Goal: Task Accomplishment & Management: Use online tool/utility

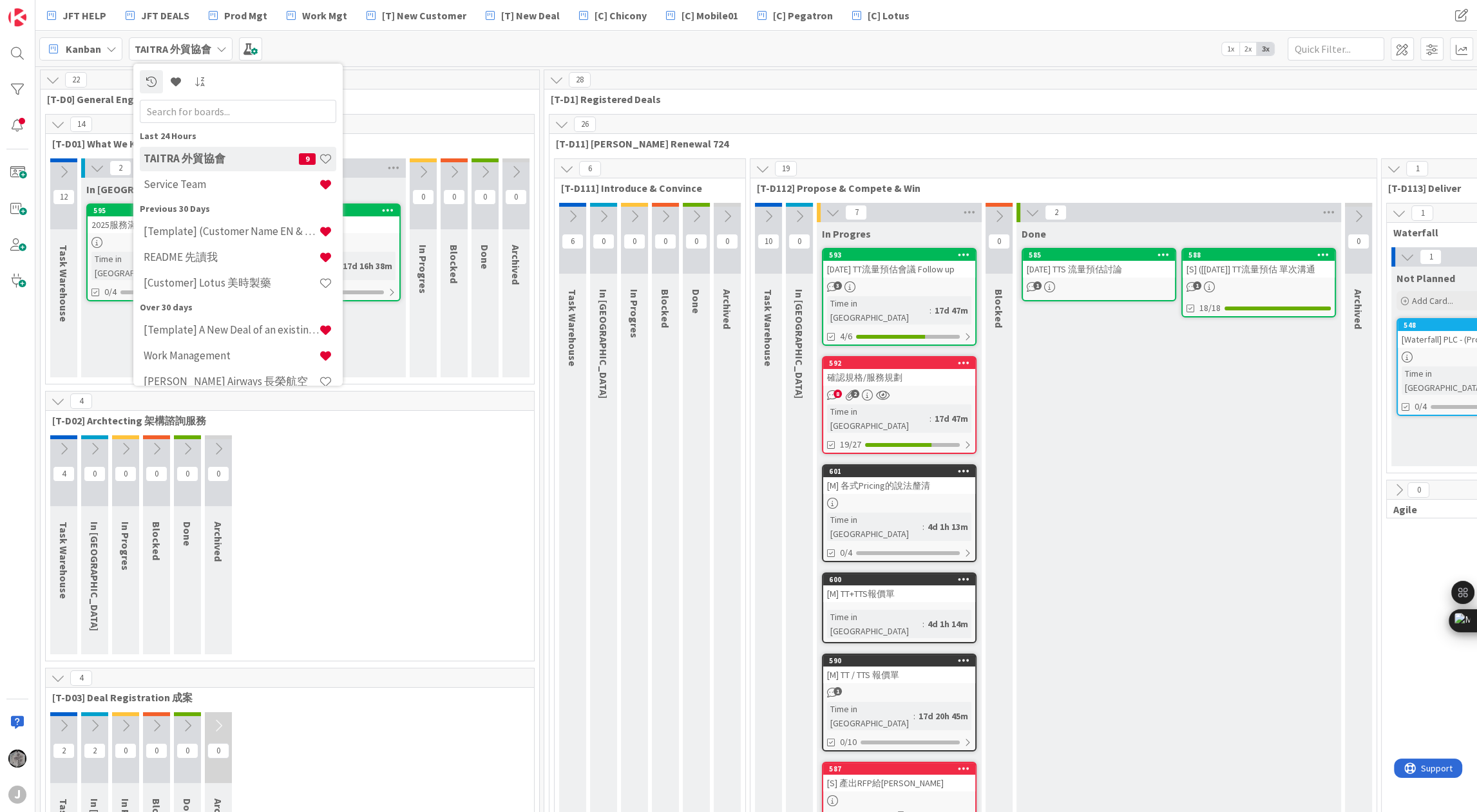
scroll to position [23, 392]
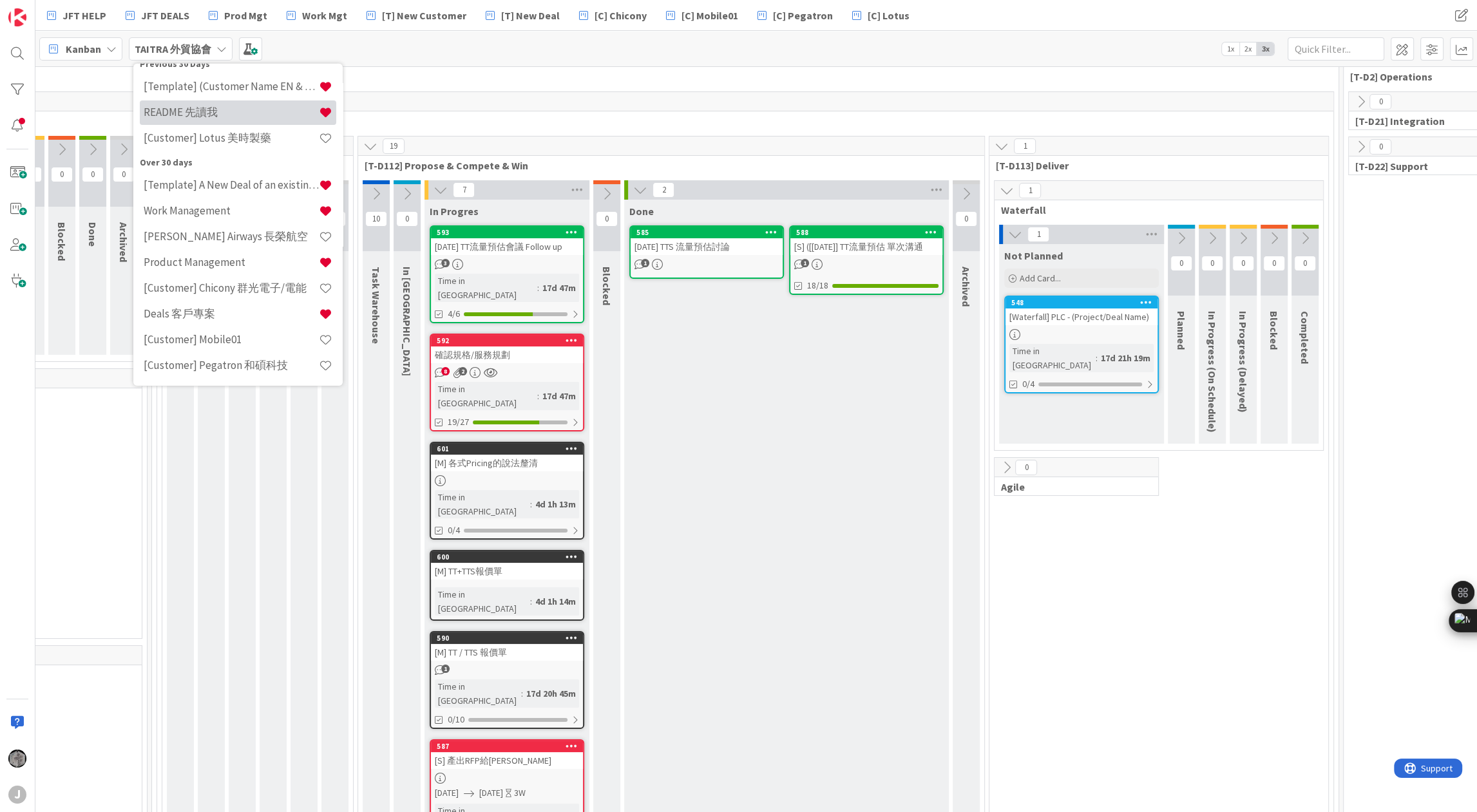
click at [197, 110] on h4 "README 先讀我" at bounding box center [231, 112] width 176 height 13
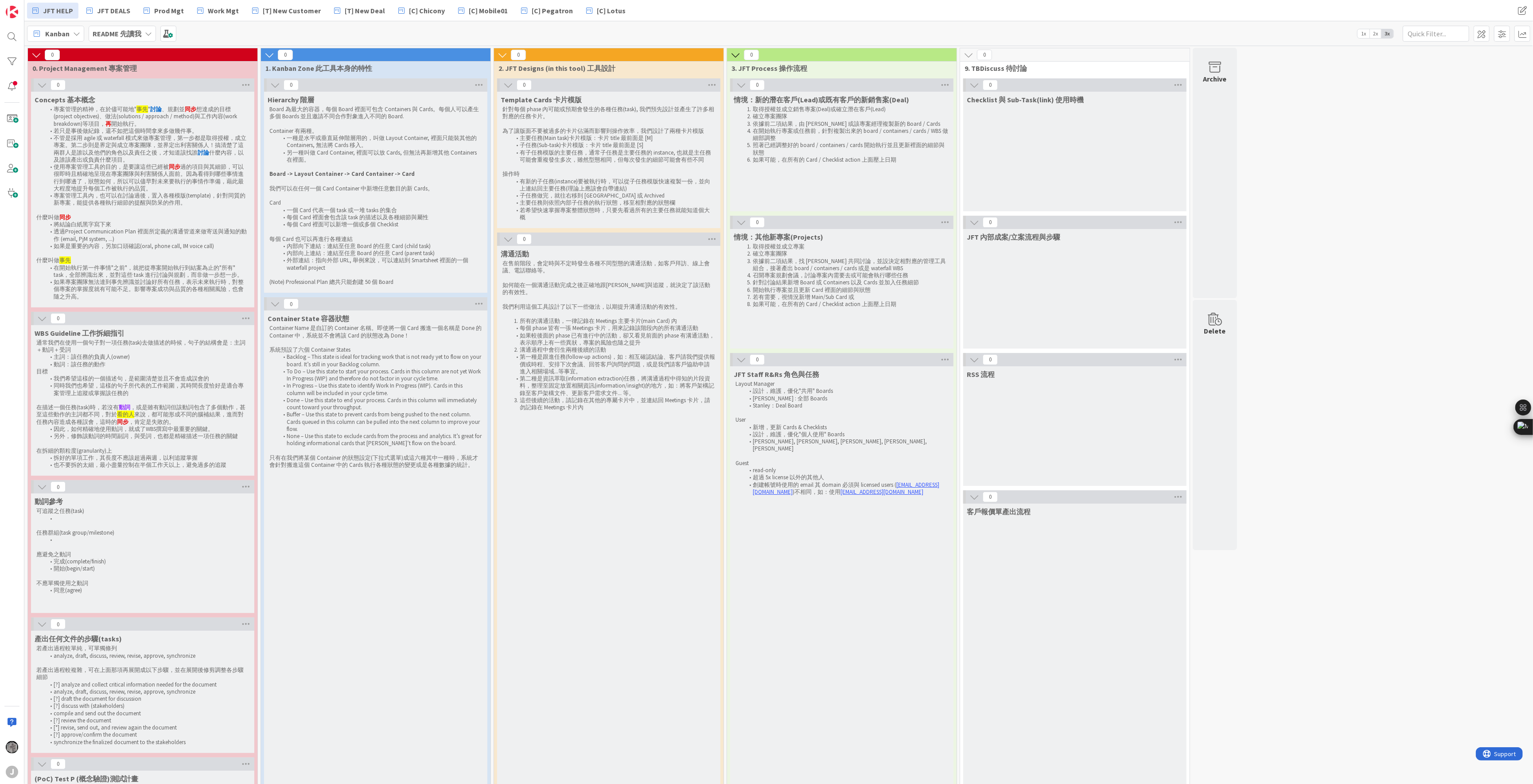
click at [1015, 149] on div "0 0. Project Management 專案管理 0 Concepts 基本概念 專案管理的精神，在於儘可能地" 事先 " 討論 、規劃並 同步 想達…" at bounding box center [778, 579] width 1505 height 1063
click at [540, 11] on span "[C] Pegatron" at bounding box center [552, 11] width 41 height 11
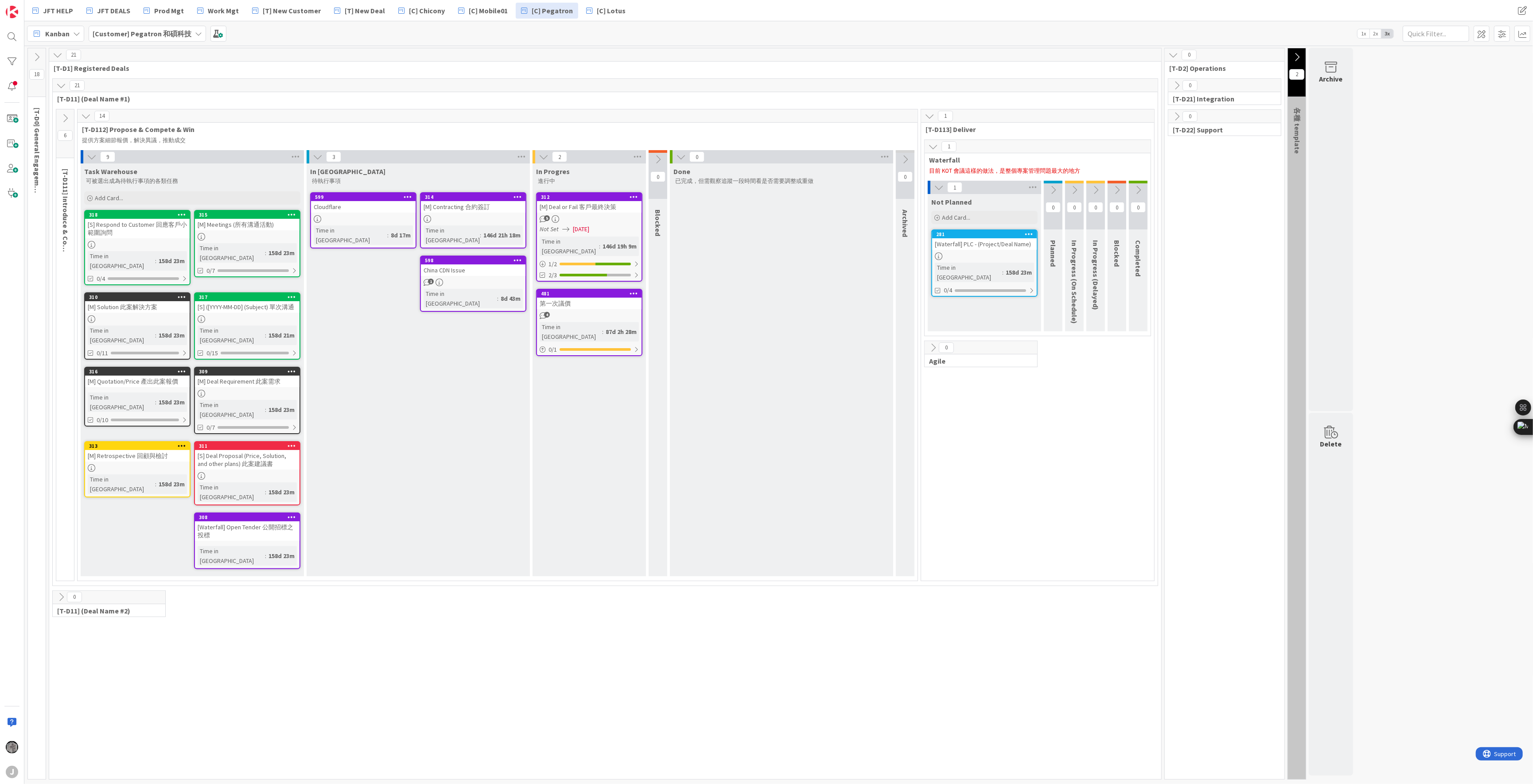
click at [62, 109] on div "6 [T-D111] Introduce & Convince 向客戶介紹方案，回應客戶問題，確認關鍵決策者的興趣" at bounding box center [65, 345] width 19 height 472
click at [38, 54] on icon at bounding box center [36, 57] width 10 height 10
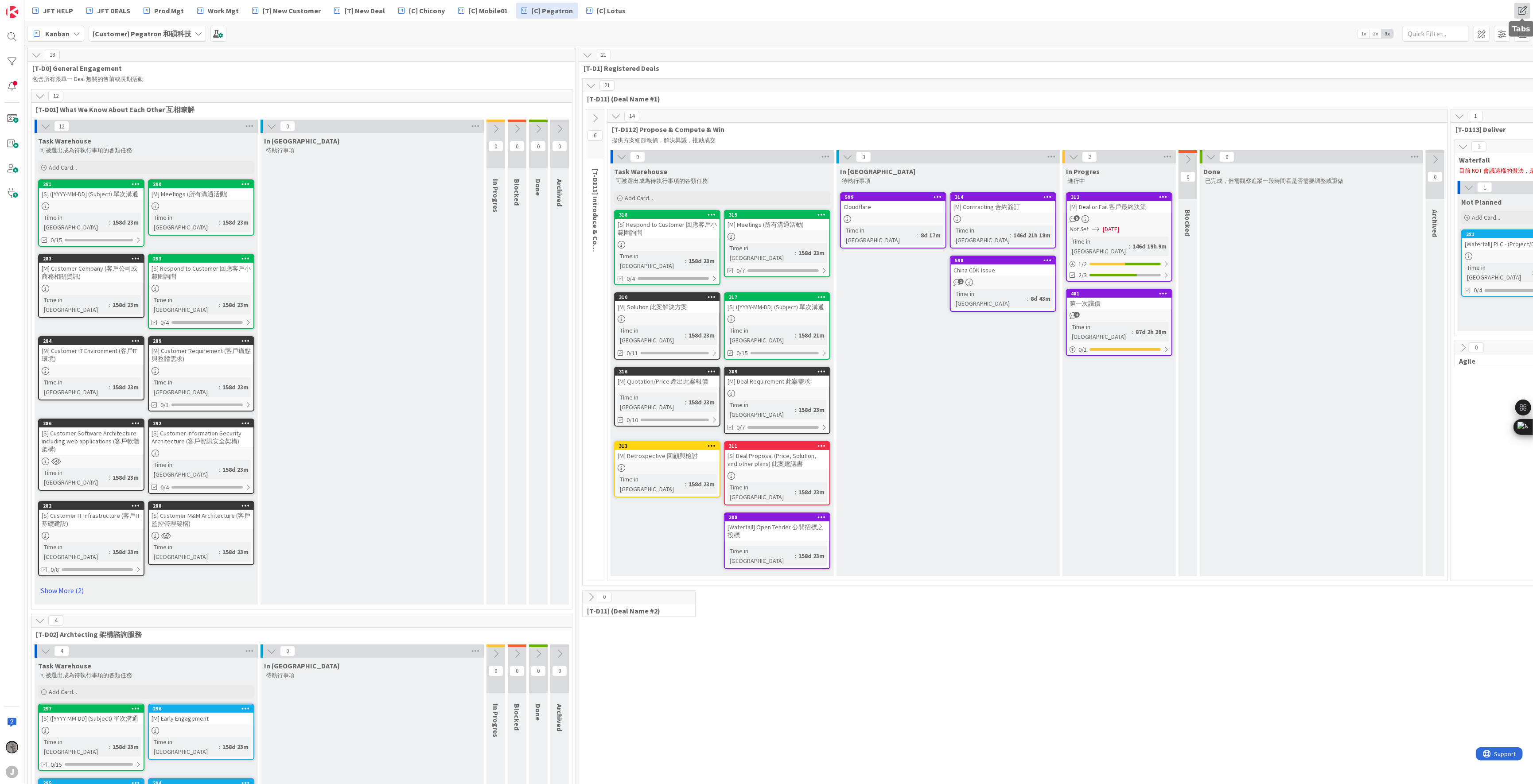
click at [1015, 11] on span at bounding box center [1522, 10] width 16 height 16
click at [1015, 34] on span at bounding box center [1482, 33] width 16 height 16
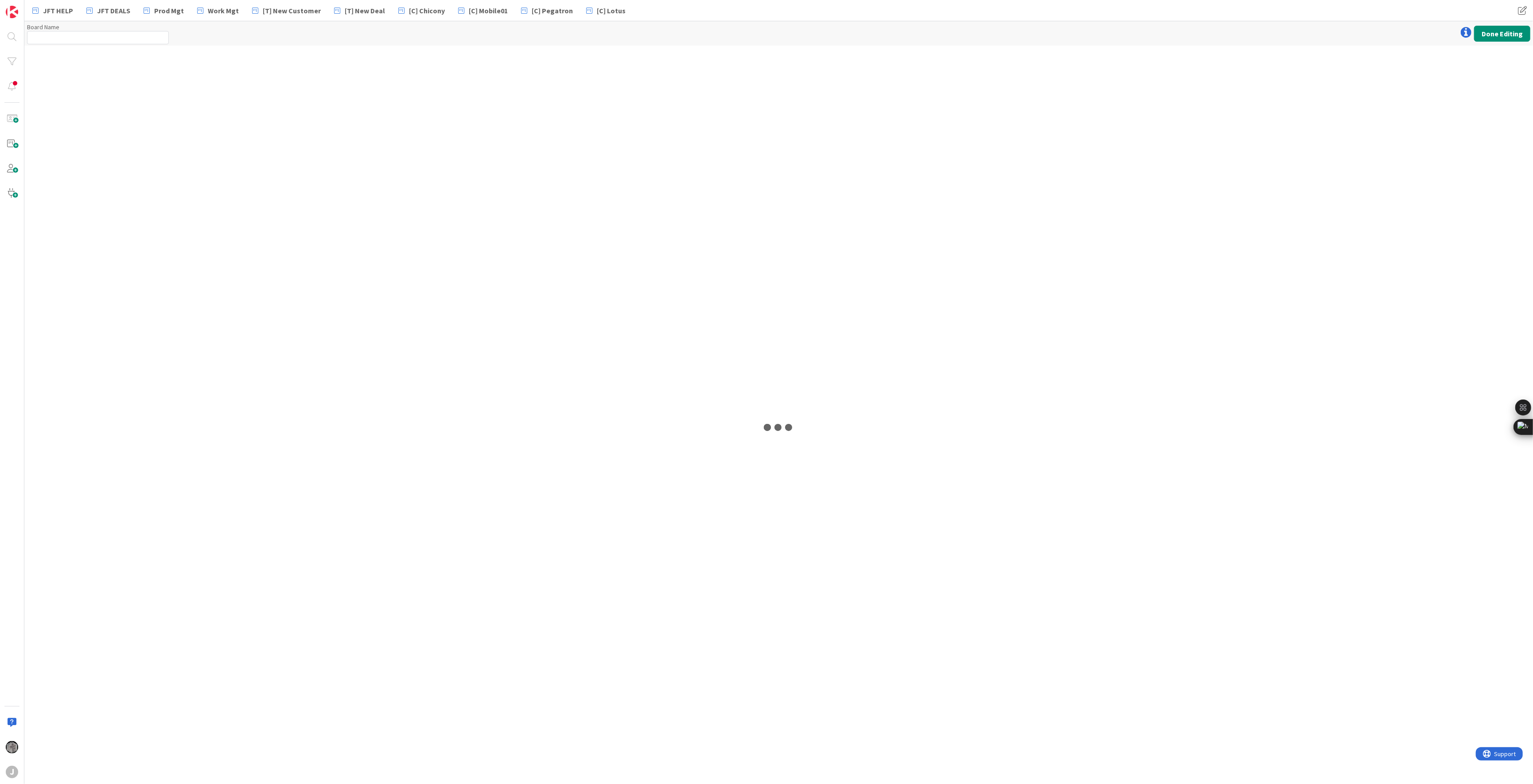
type input "[Customer] Pegatron 和碩科技"
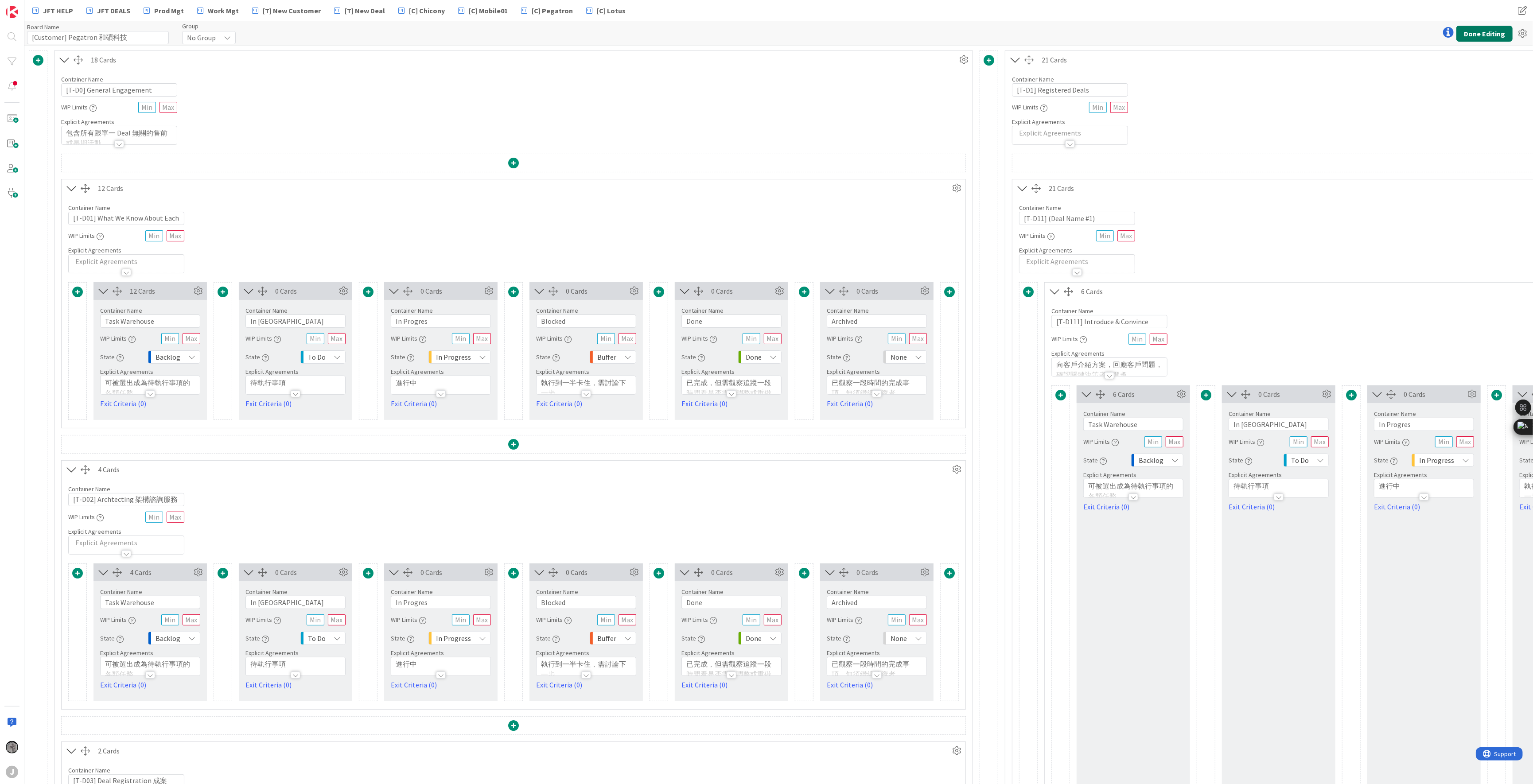
click at [1015, 30] on button "Done Editing" at bounding box center [1485, 33] width 56 height 16
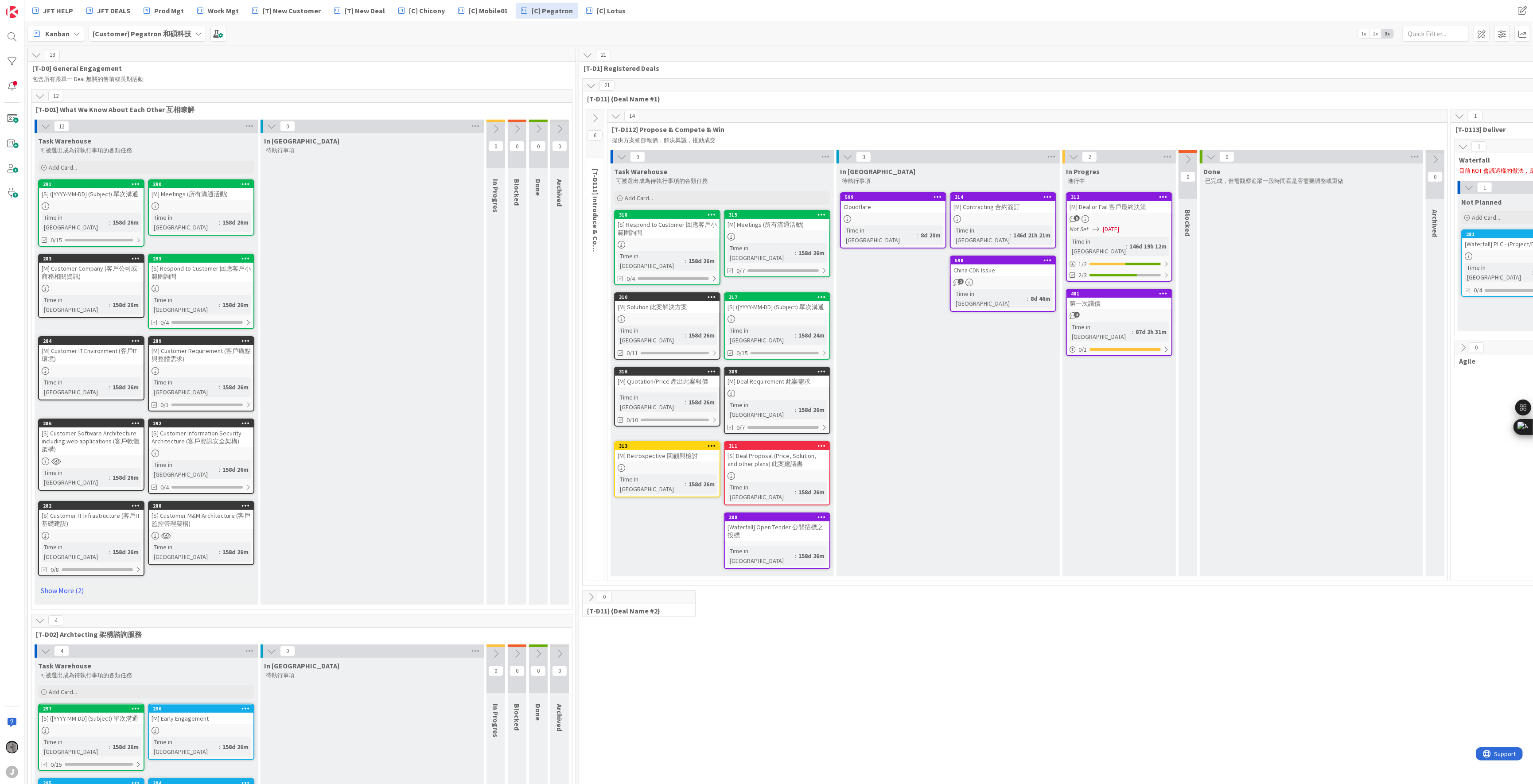
click at [135, 30] on b "[Customer] Pegatron 和碩科技" at bounding box center [142, 33] width 99 height 9
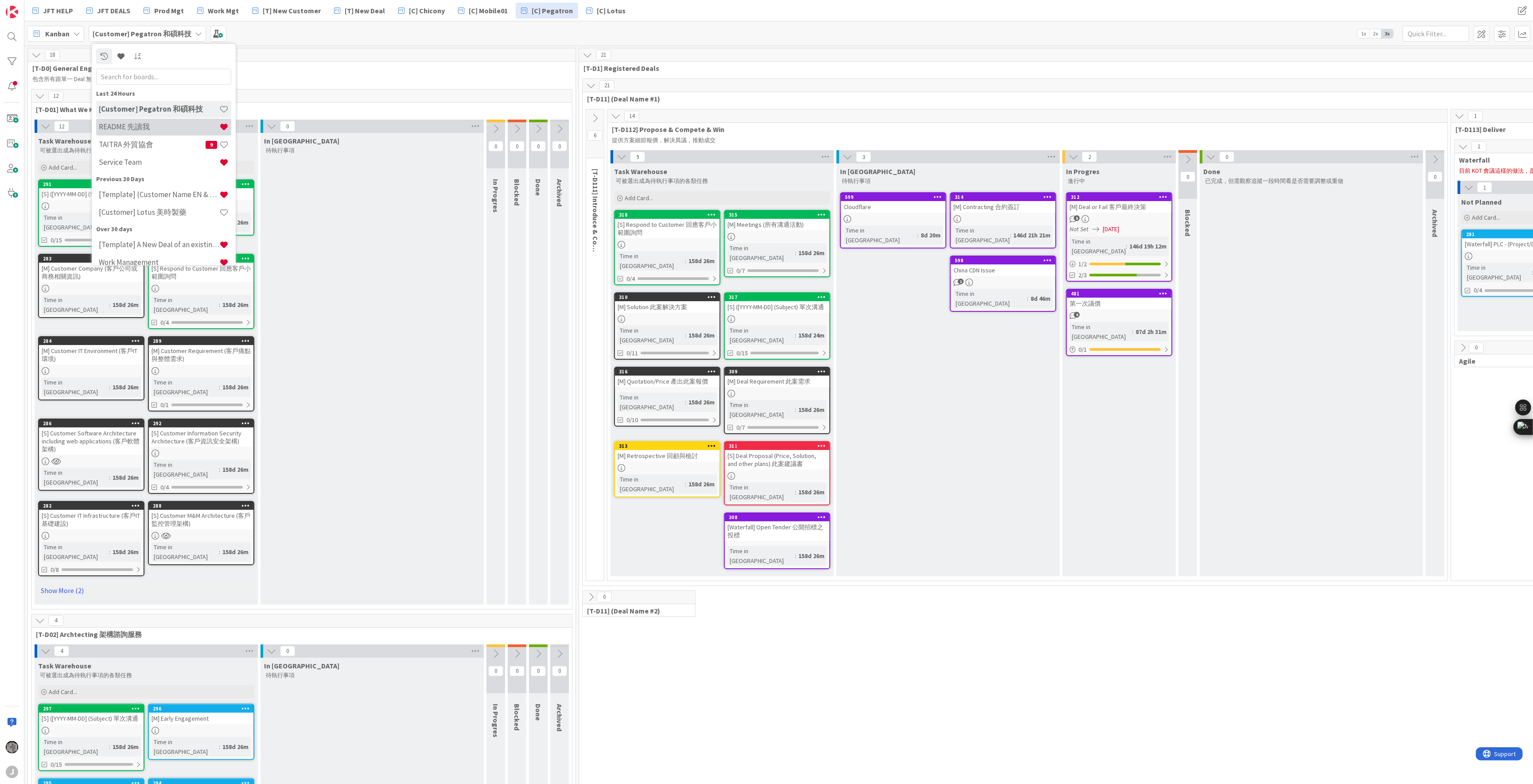
click at [161, 124] on h4 "README 先讀我" at bounding box center [159, 127] width 121 height 9
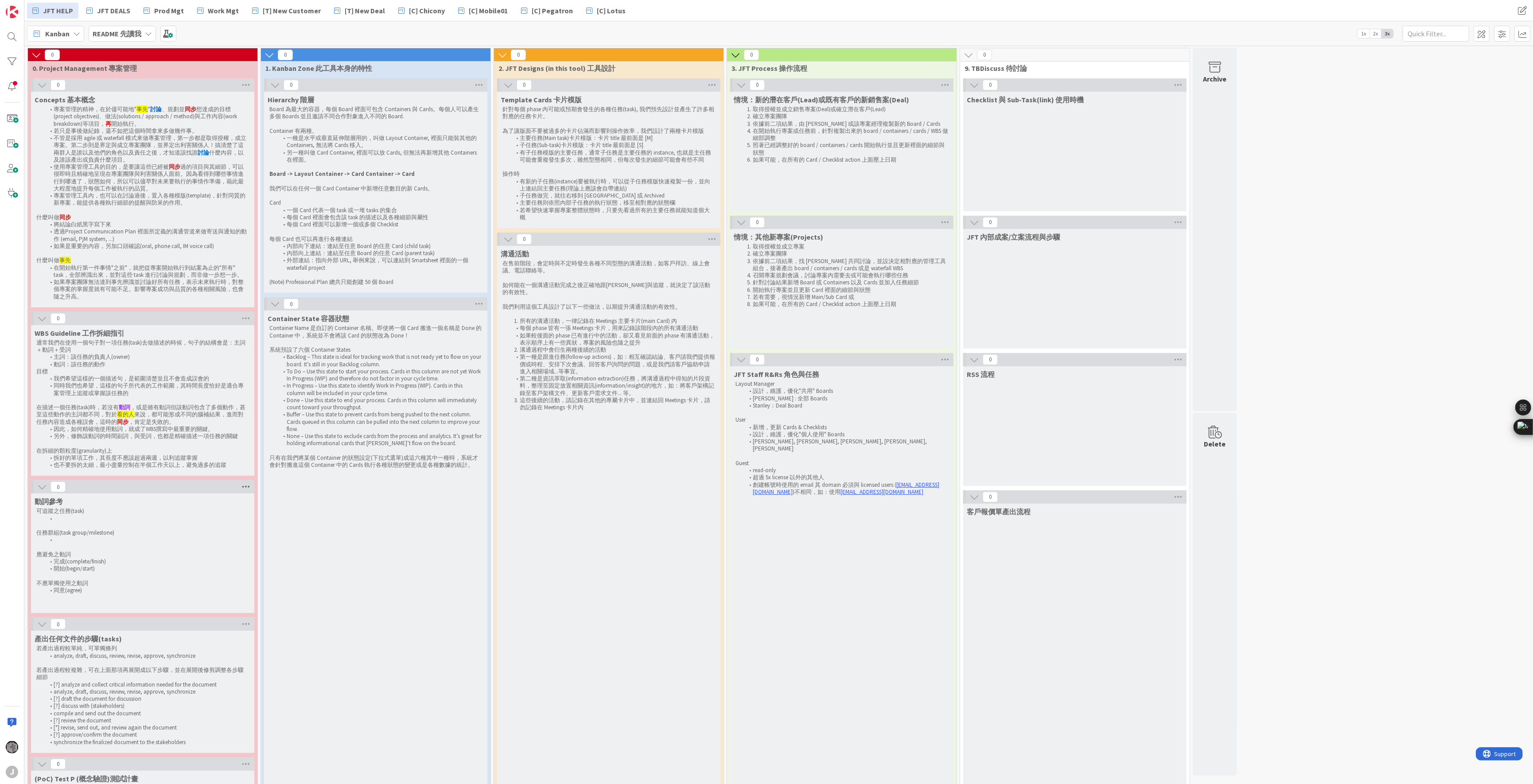
click at [247, 484] on icon at bounding box center [246, 486] width 11 height 13
click at [127, 495] on div "動詞參考 可追蹤之任務(task) 任務群組(task group/milestone) 應避免之動詞 完成(complete/finish) 開始(begi…" at bounding box center [142, 544] width 223 height 102
click at [105, 527] on p at bounding box center [143, 526] width 213 height 7
click at [42, 488] on icon at bounding box center [42, 486] width 10 height 10
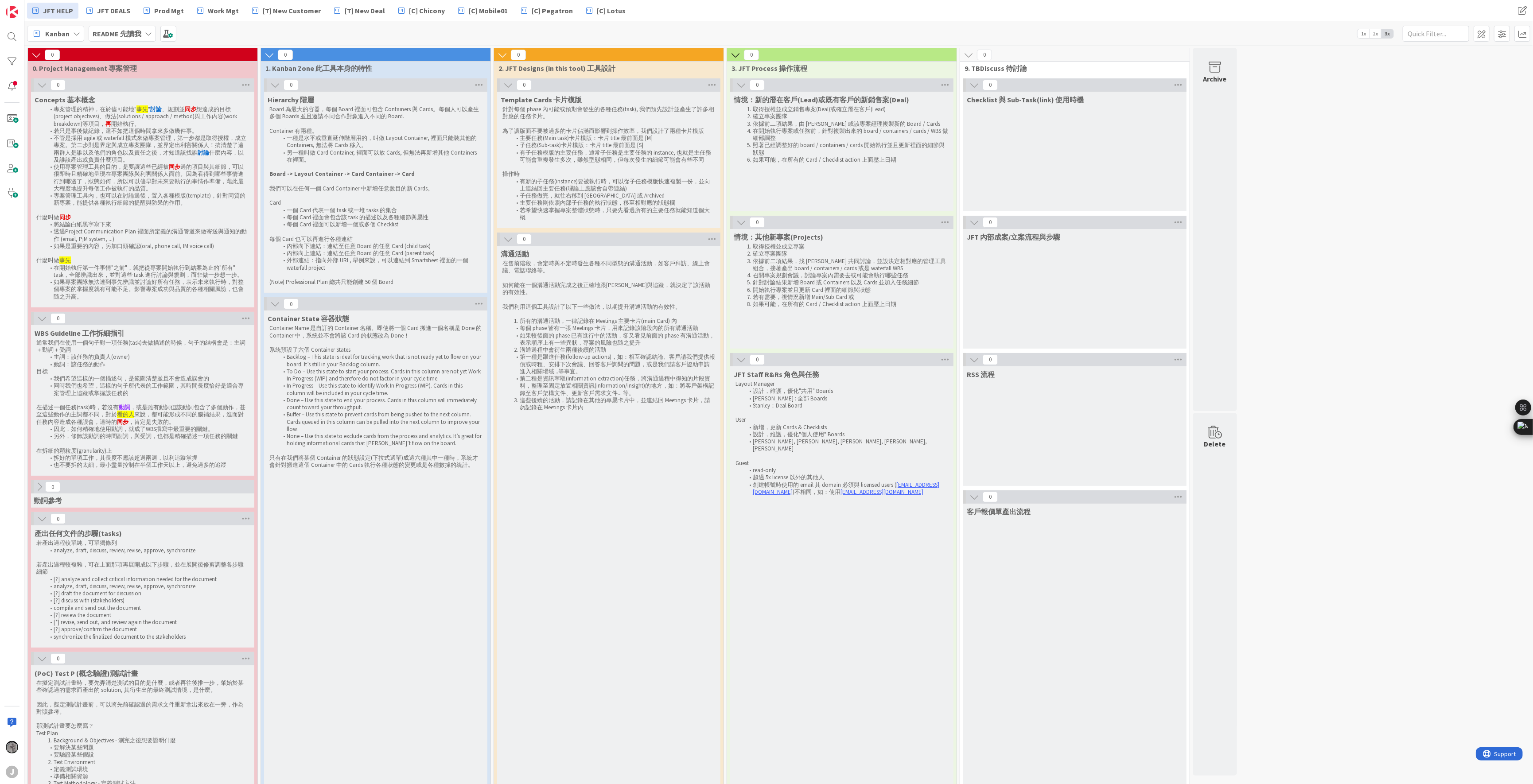
click at [41, 483] on icon at bounding box center [39, 486] width 10 height 10
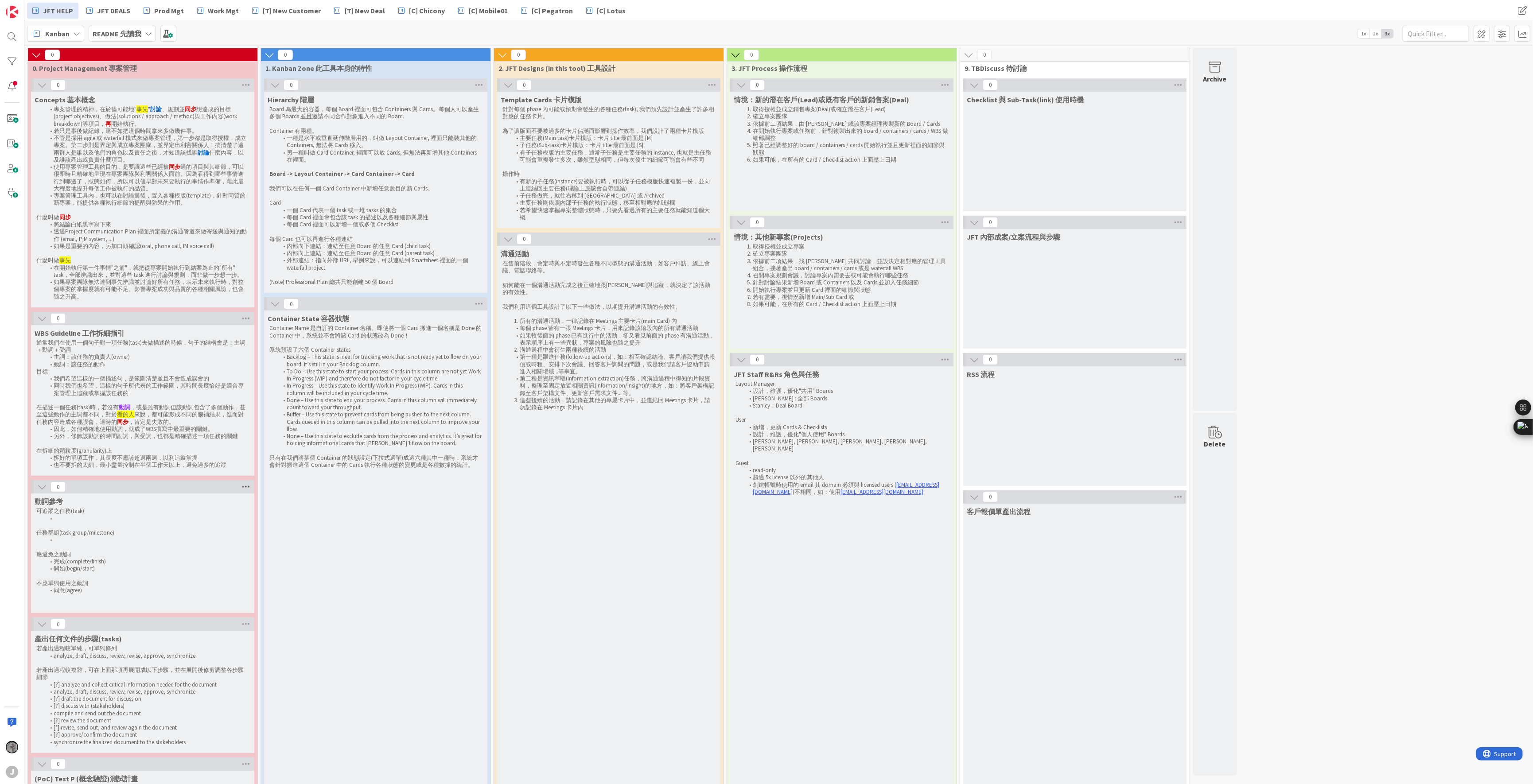
click at [246, 488] on icon at bounding box center [246, 486] width 11 height 13
click at [178, 504] on div "動詞參考" at bounding box center [143, 501] width 216 height 9
click at [1015, 30] on span at bounding box center [1482, 33] width 16 height 16
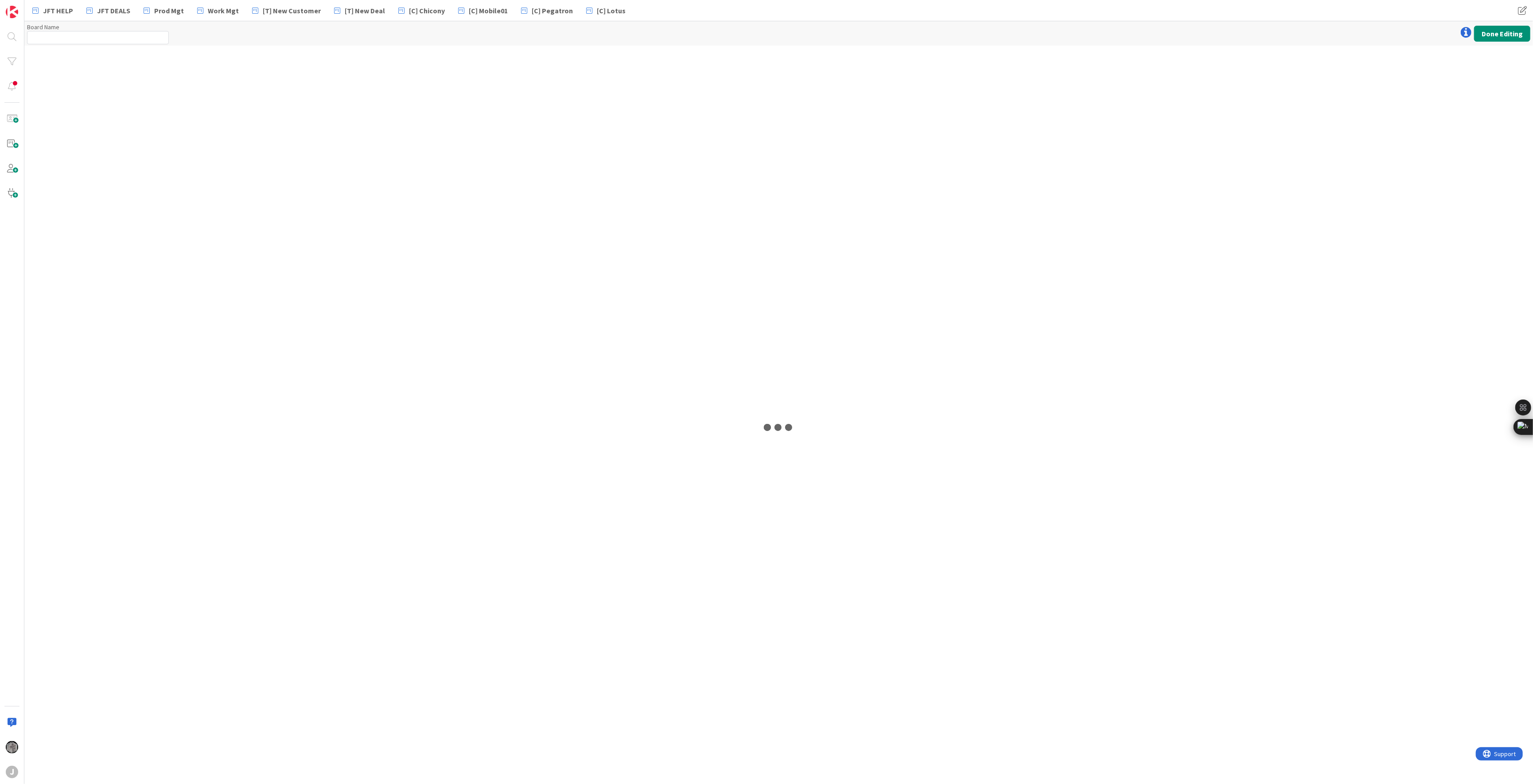
type input "README 先讀我"
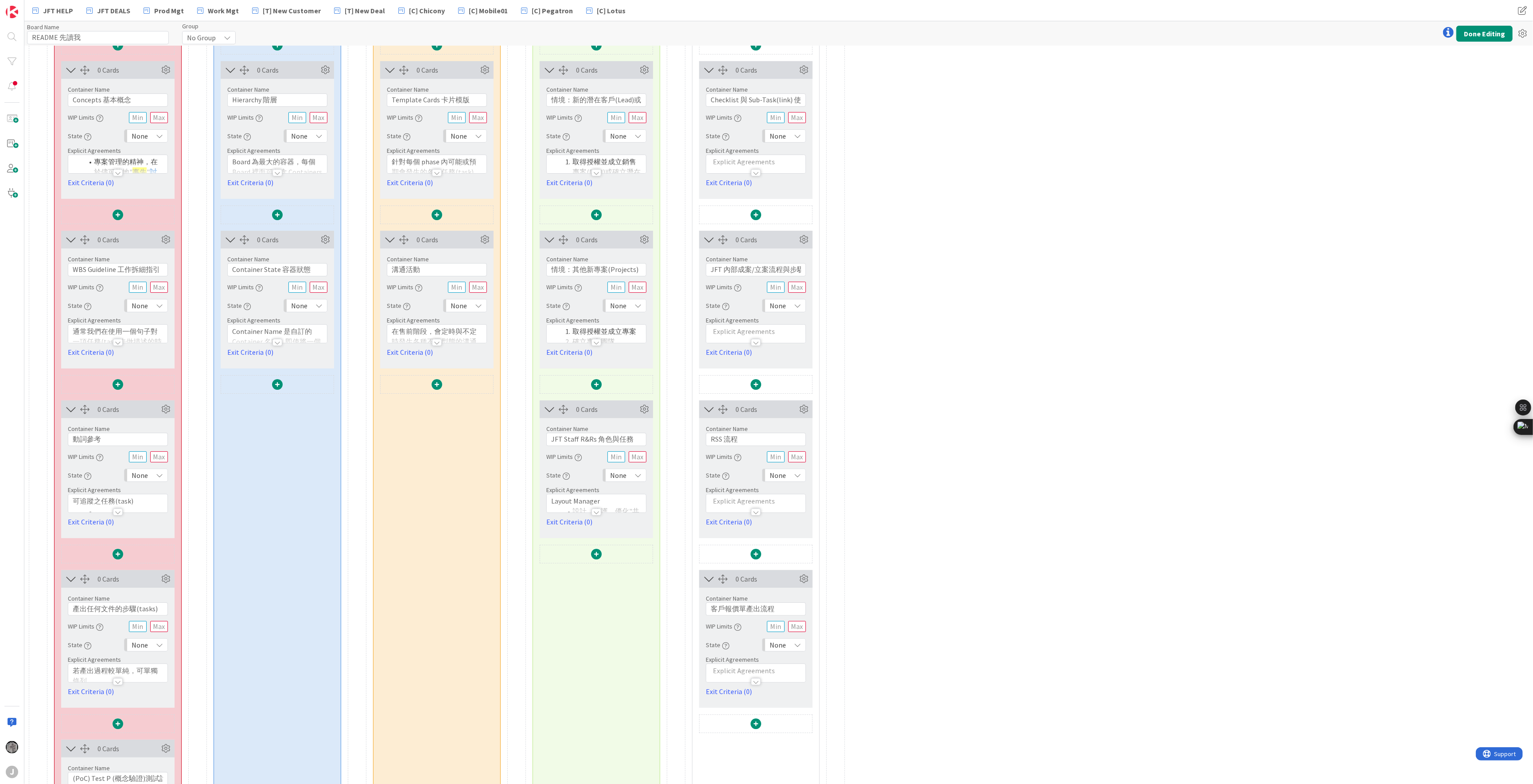
scroll to position [295, 0]
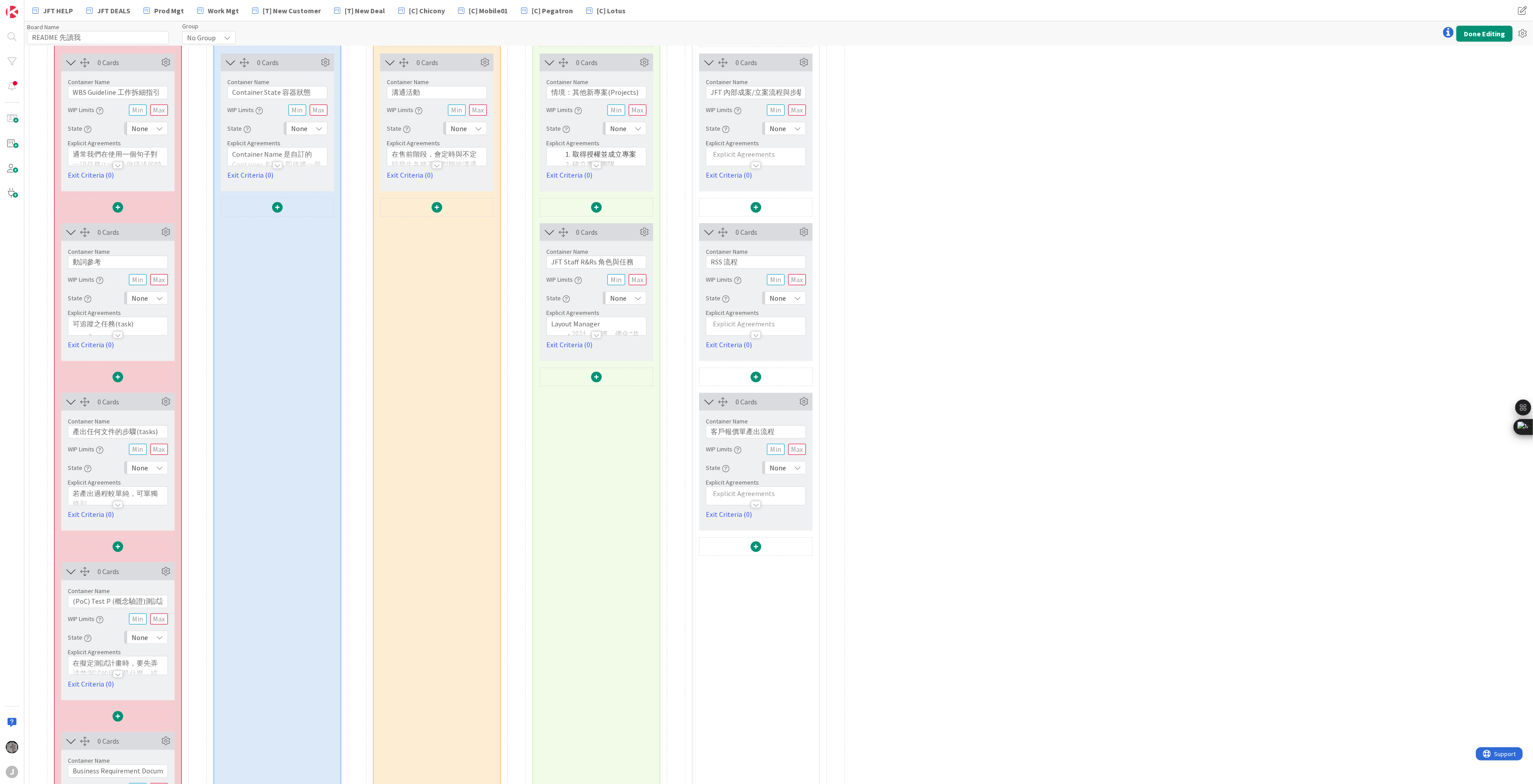
click at [150, 323] on p "可追蹤之任務(task)" at bounding box center [118, 324] width 90 height 10
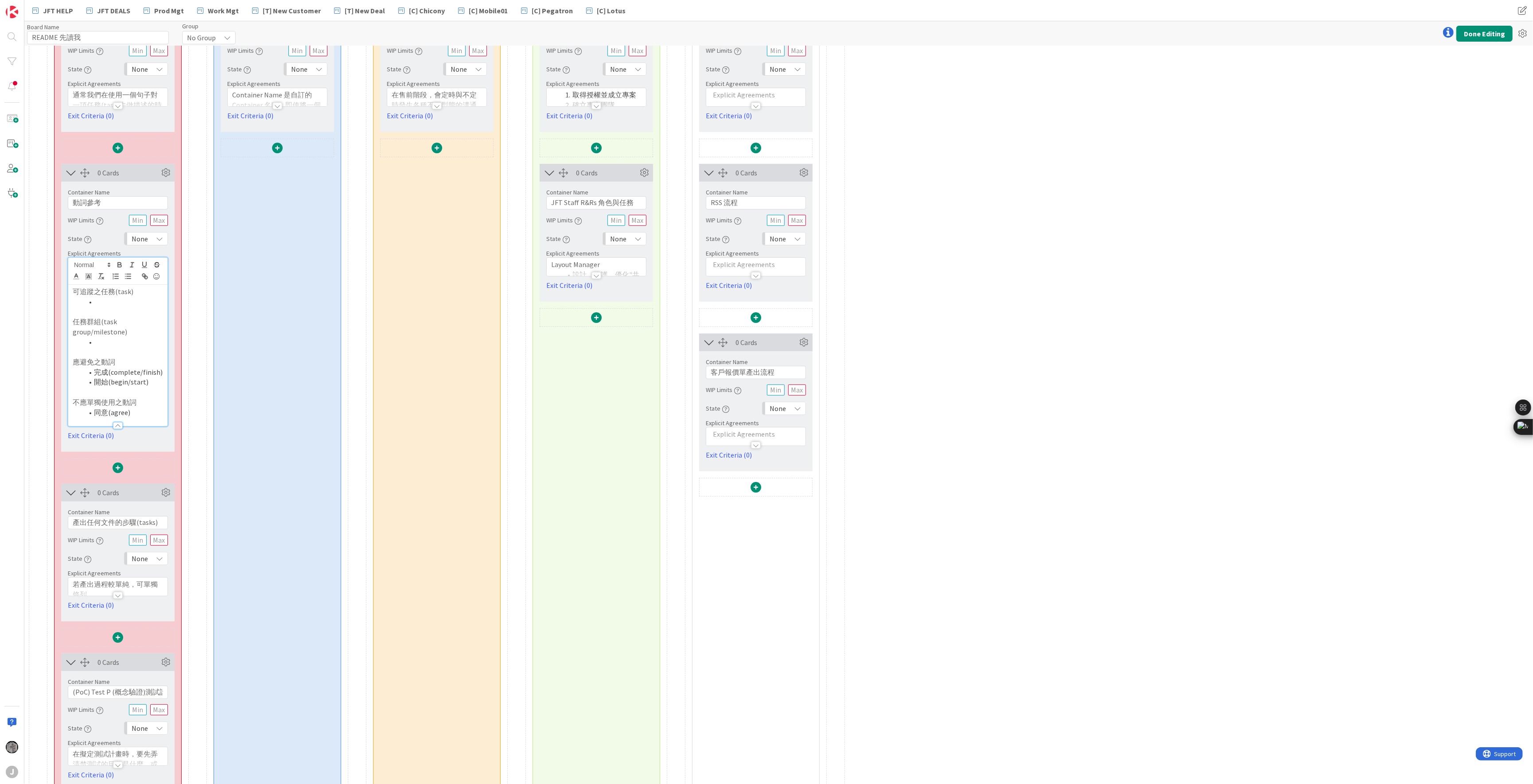
scroll to position [413, 0]
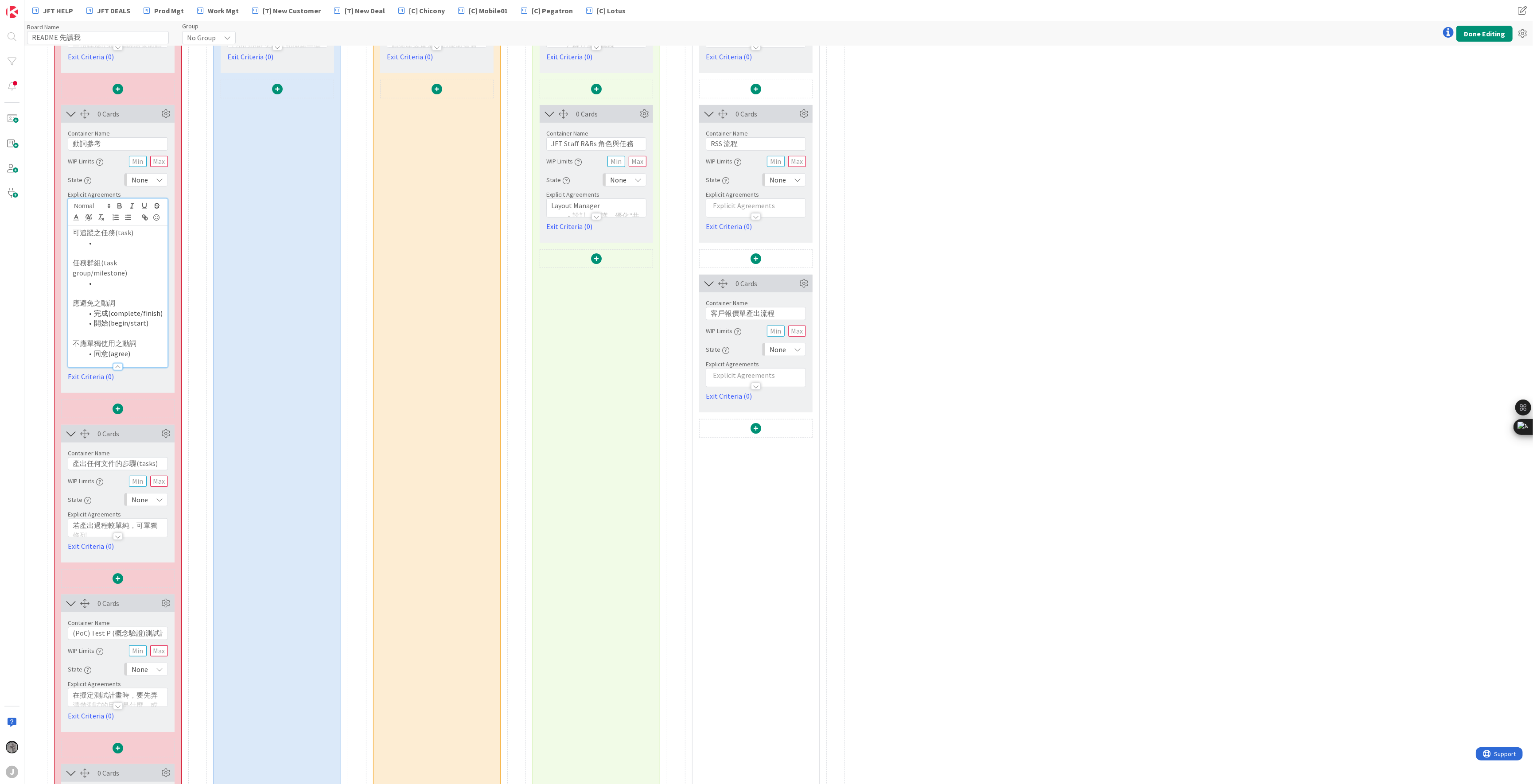
click at [133, 349] on li "同意(agree)" at bounding box center [123, 353] width 80 height 10
click at [153, 319] on li "開始(begin/start)" at bounding box center [123, 323] width 80 height 10
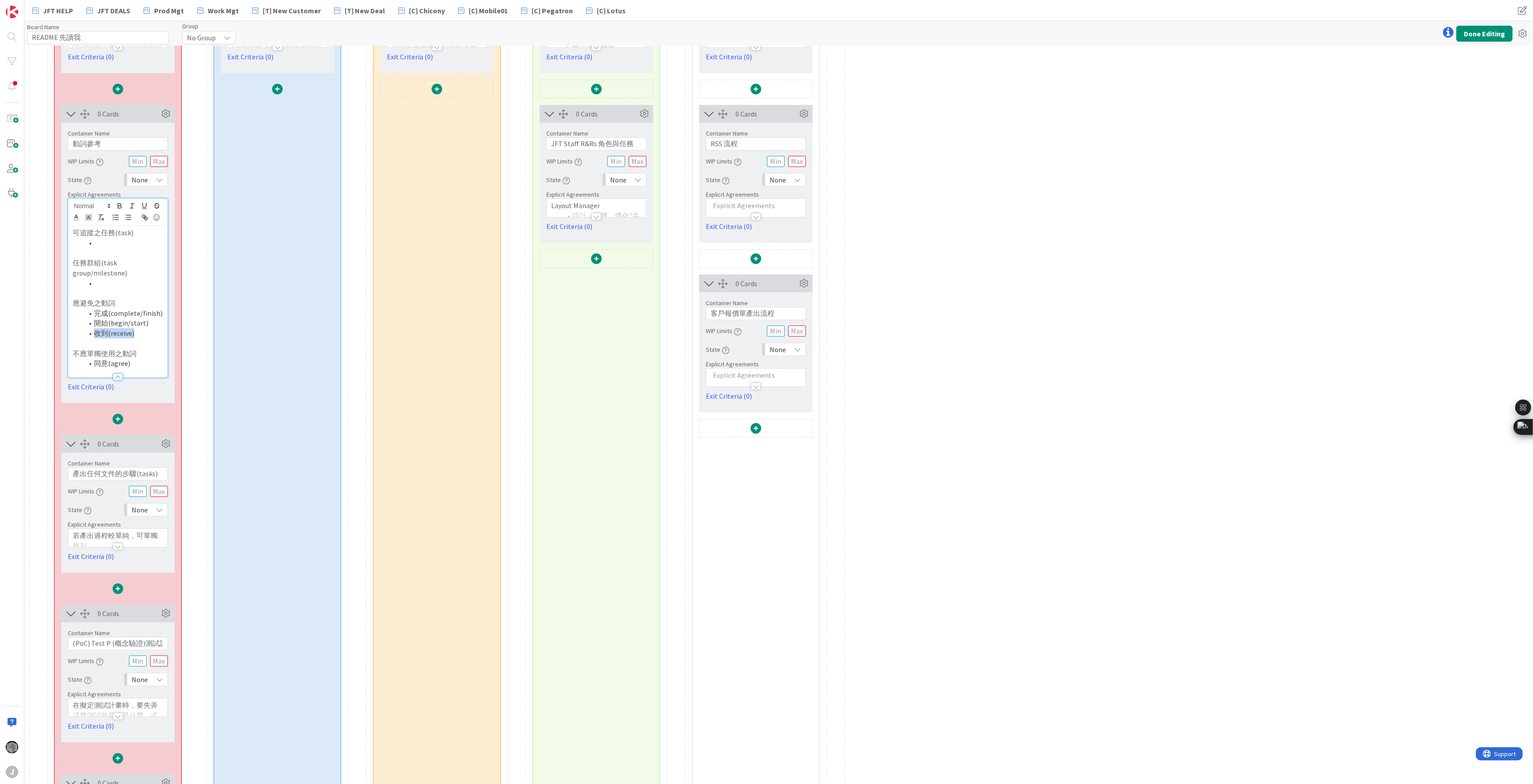
drag, startPoint x: 139, startPoint y: 334, endPoint x: 90, endPoint y: 332, distance: 49.0
click at [90, 332] on li "收到(receive)" at bounding box center [123, 333] width 80 height 10
click at [145, 362] on li "同意(agree)" at bounding box center [123, 363] width 80 height 10
click at [1015, 33] on button "Done Editing" at bounding box center [1485, 33] width 56 height 16
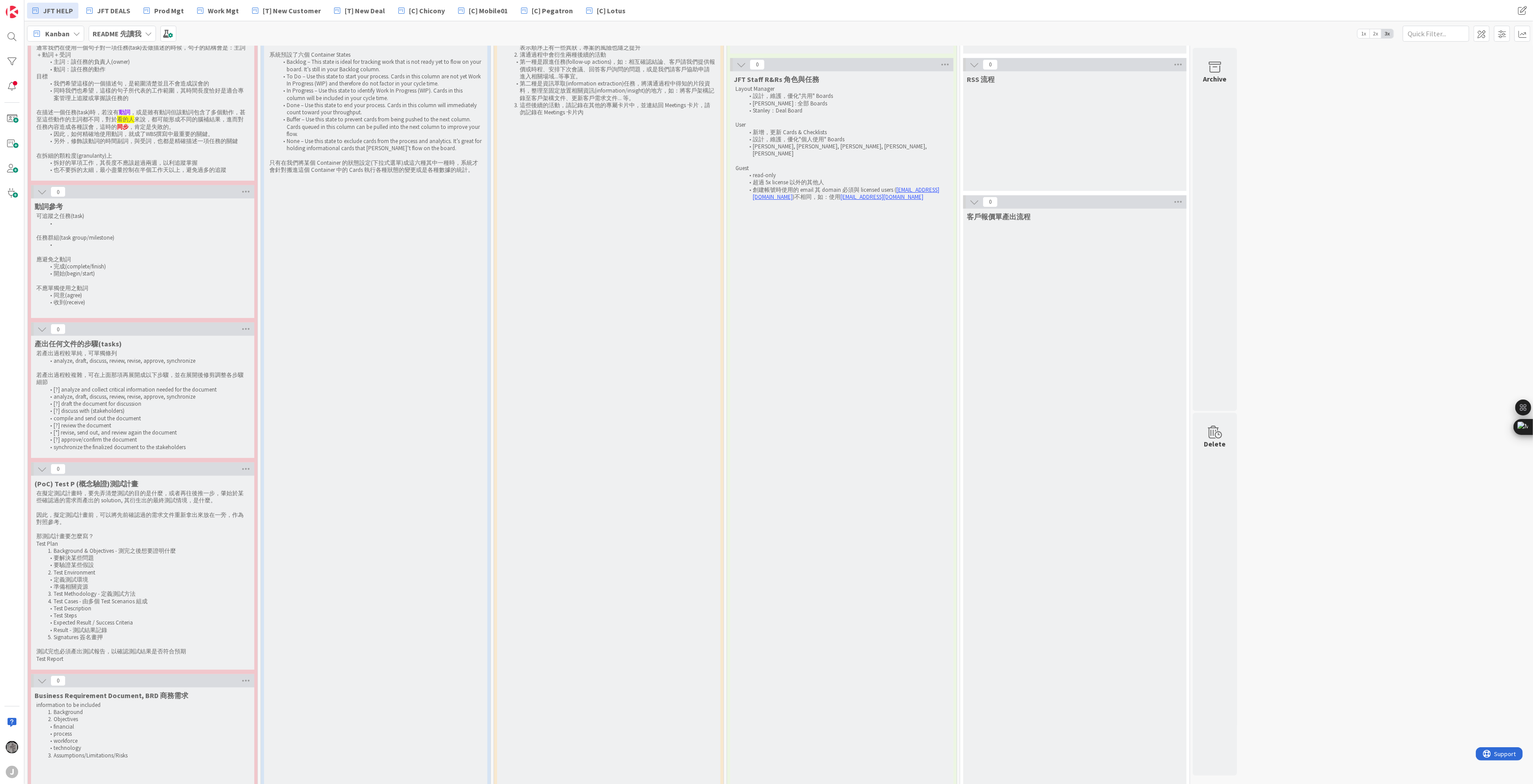
scroll to position [326, 0]
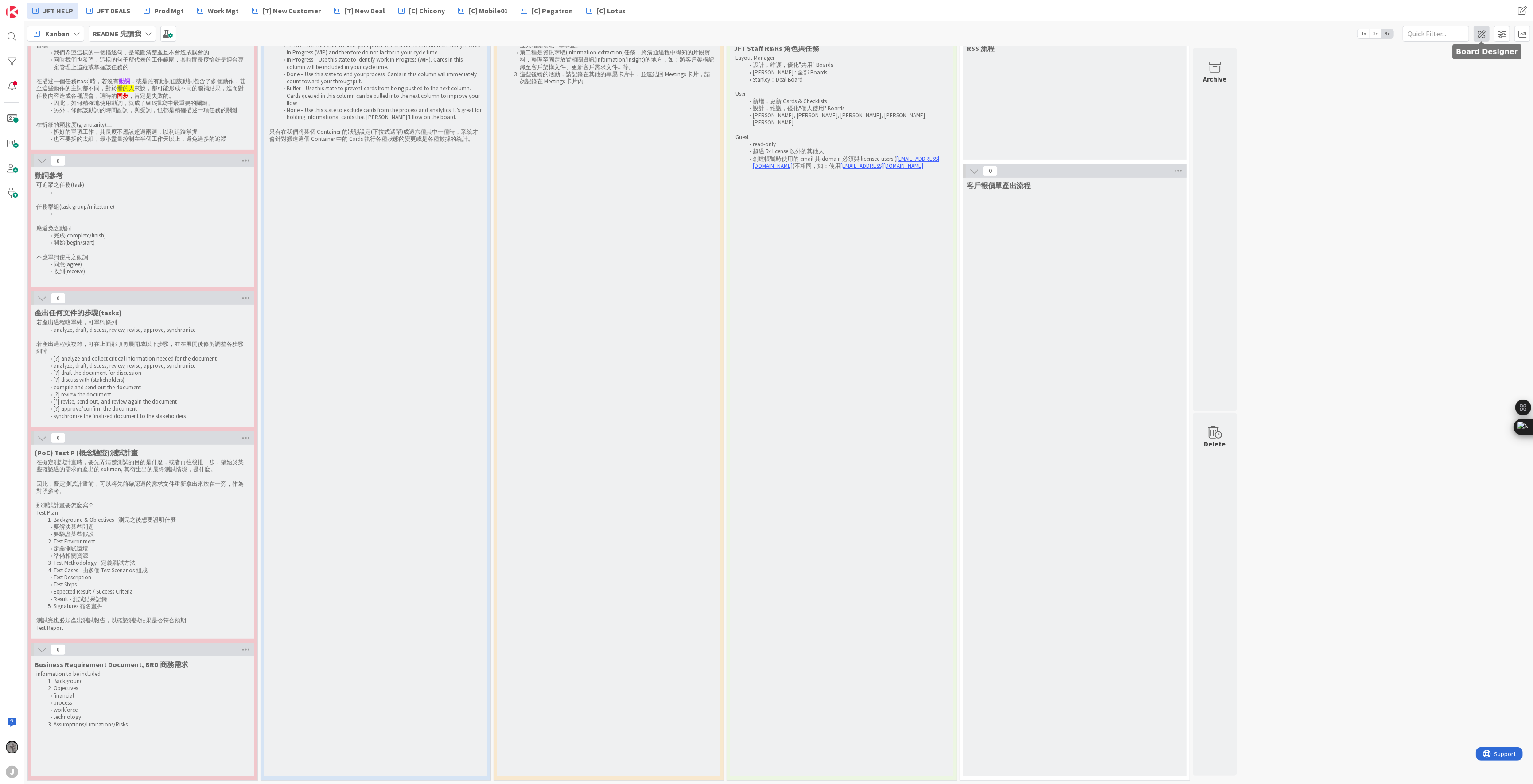
click at [1015, 36] on span at bounding box center [1482, 33] width 16 height 16
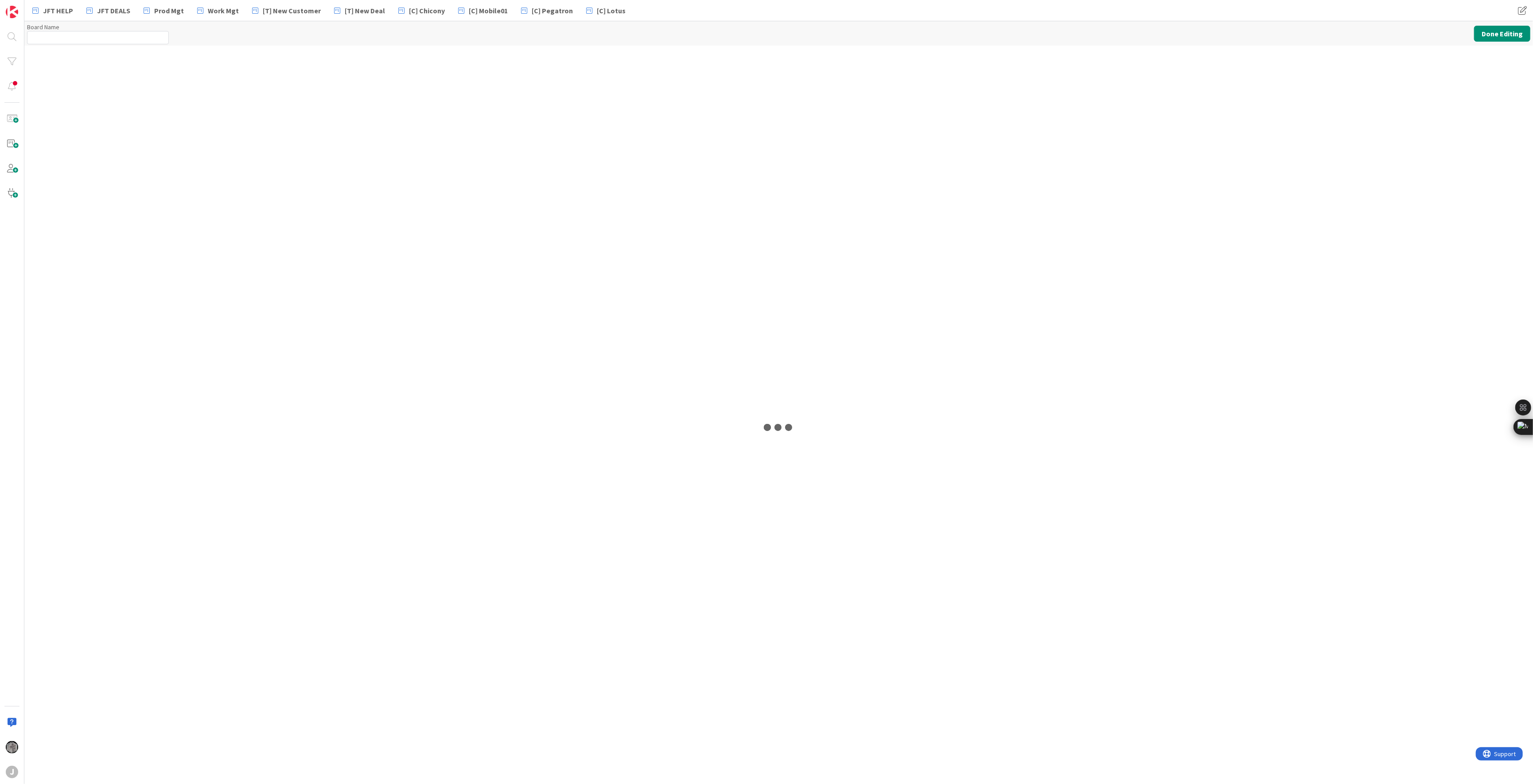
type input "README 先讀我"
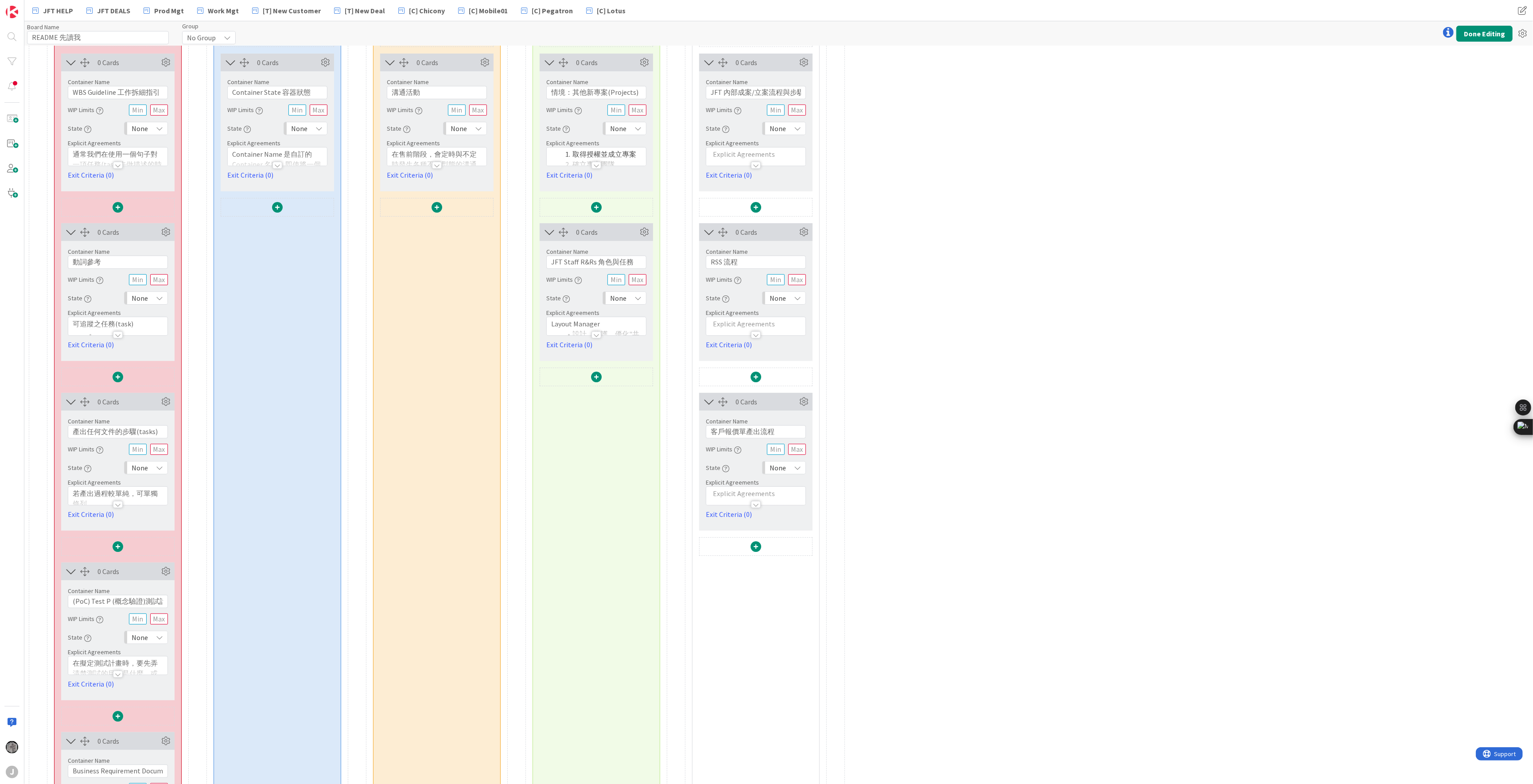
scroll to position [409, 0]
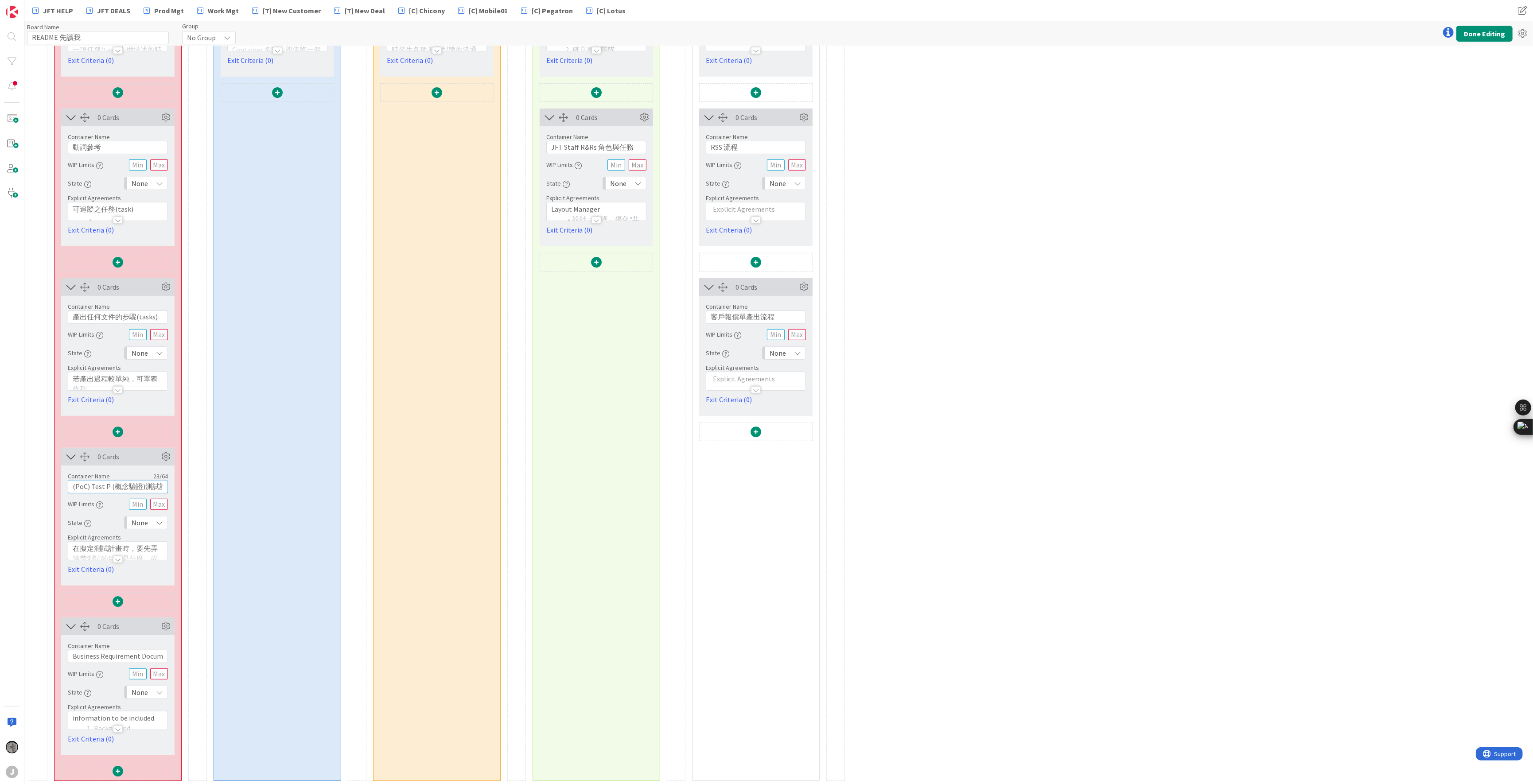
click at [107, 486] on input "(PoC) Test P (概念驗證)測試計畫" at bounding box center [117, 486] width 100 height 13
type input "(PoC) Test Plan (概念驗證)測試計畫"
click at [1015, 35] on button "Done Editing" at bounding box center [1485, 33] width 56 height 16
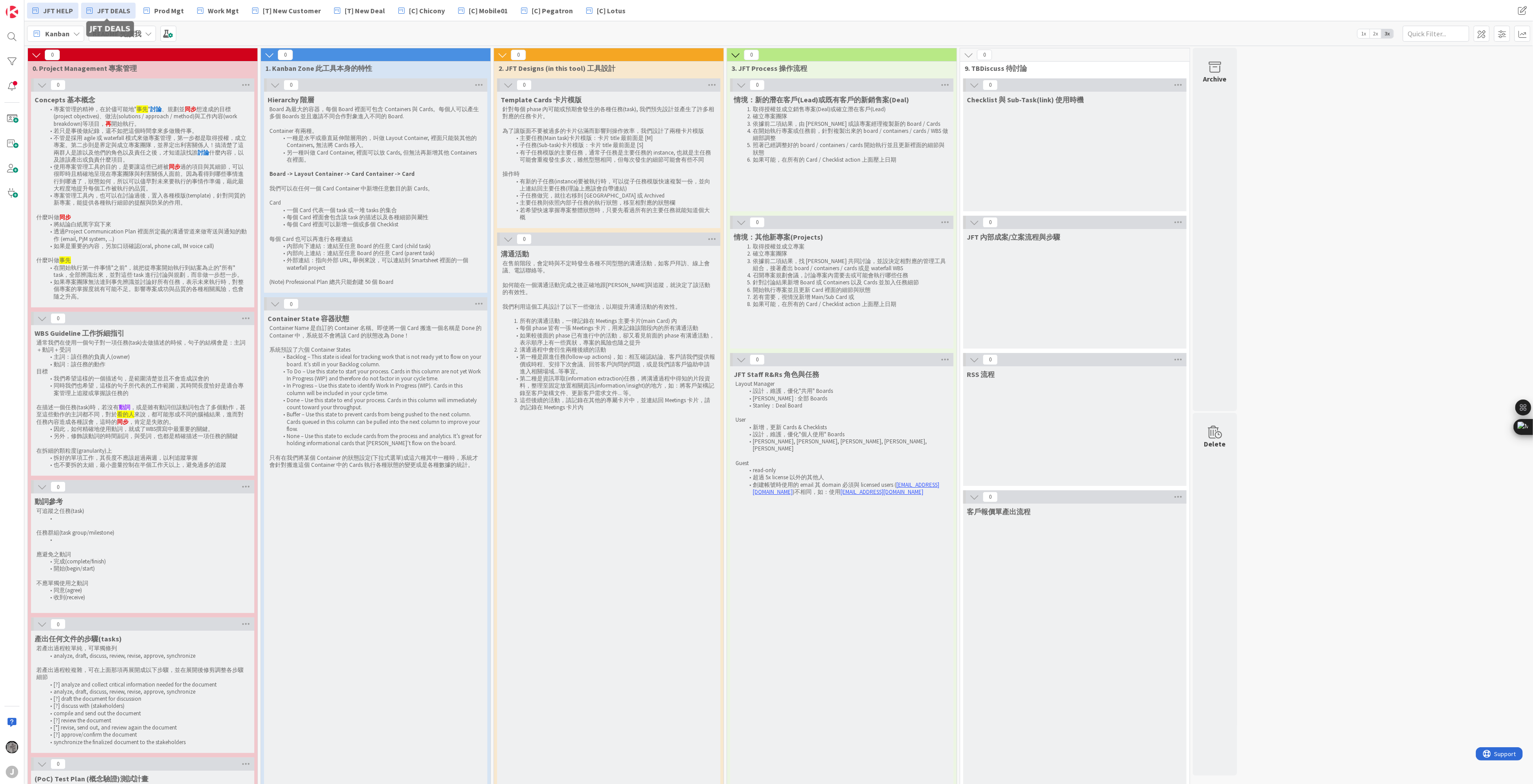
click at [105, 8] on span "JFT DEALS" at bounding box center [114, 11] width 33 height 11
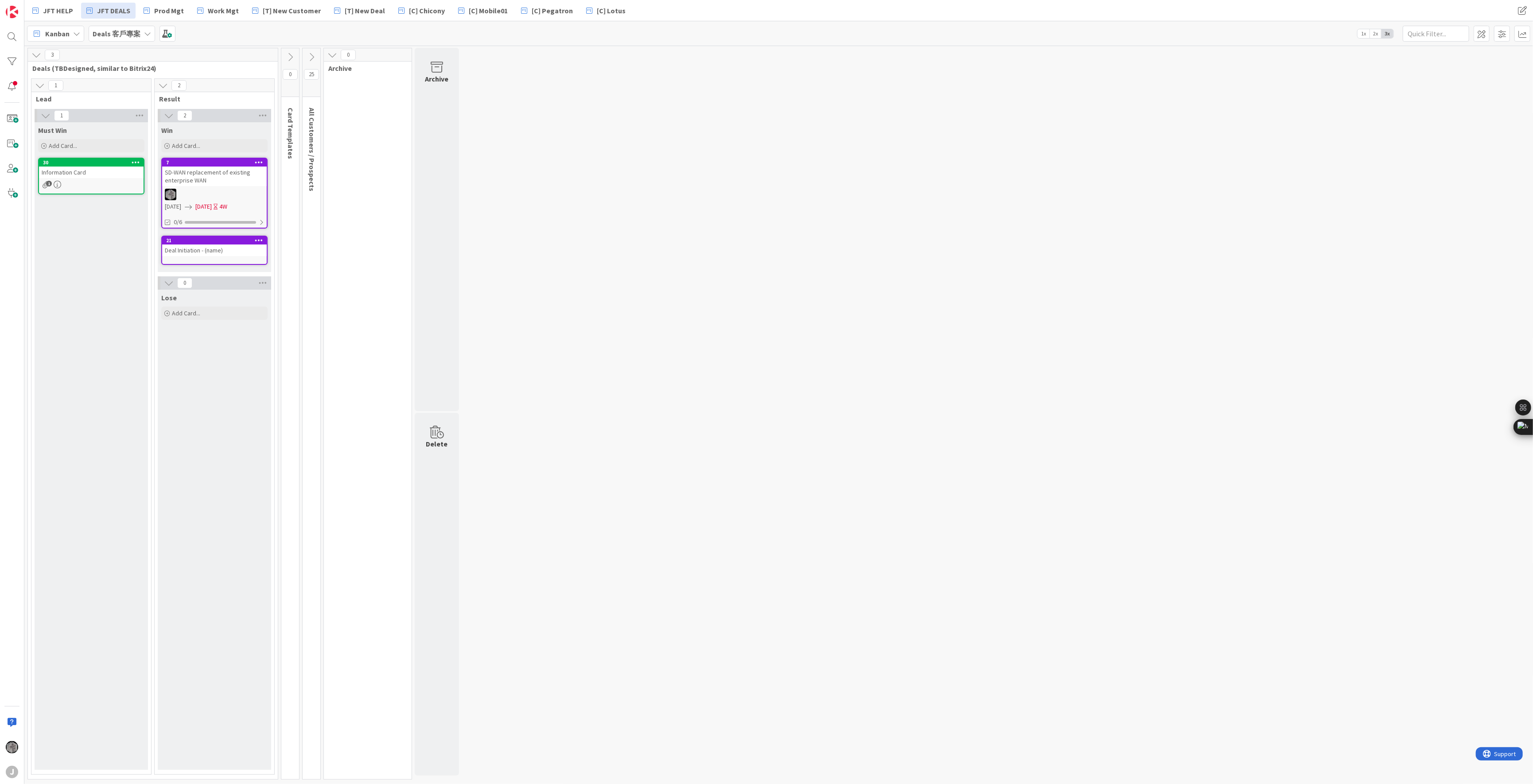
click at [146, 35] on icon at bounding box center [148, 33] width 7 height 7
click at [309, 57] on icon at bounding box center [312, 57] width 10 height 10
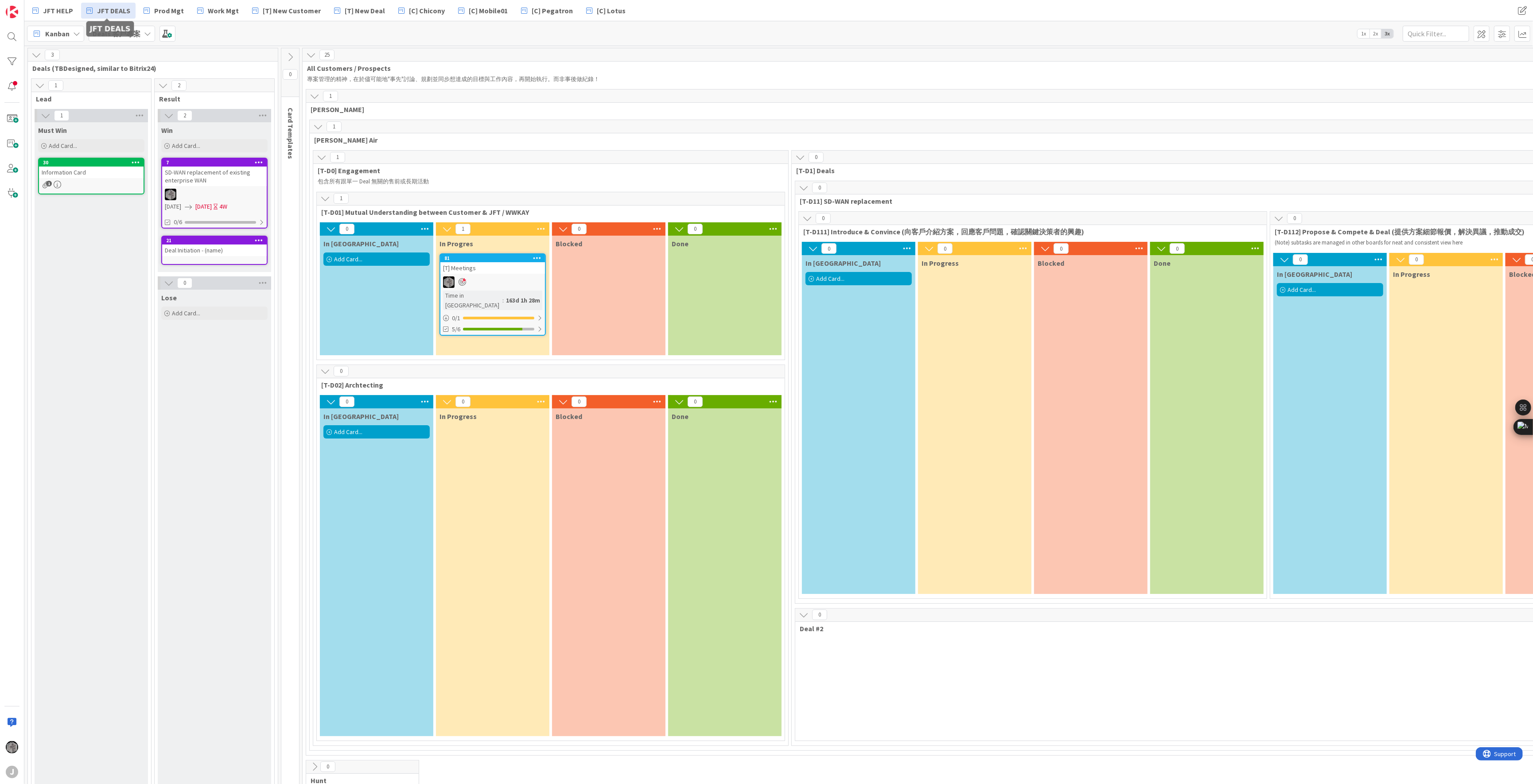
click at [114, 8] on span "JFT DEALS" at bounding box center [114, 11] width 33 height 11
click at [137, 32] on b "Deals 客戶專案" at bounding box center [117, 33] width 48 height 9
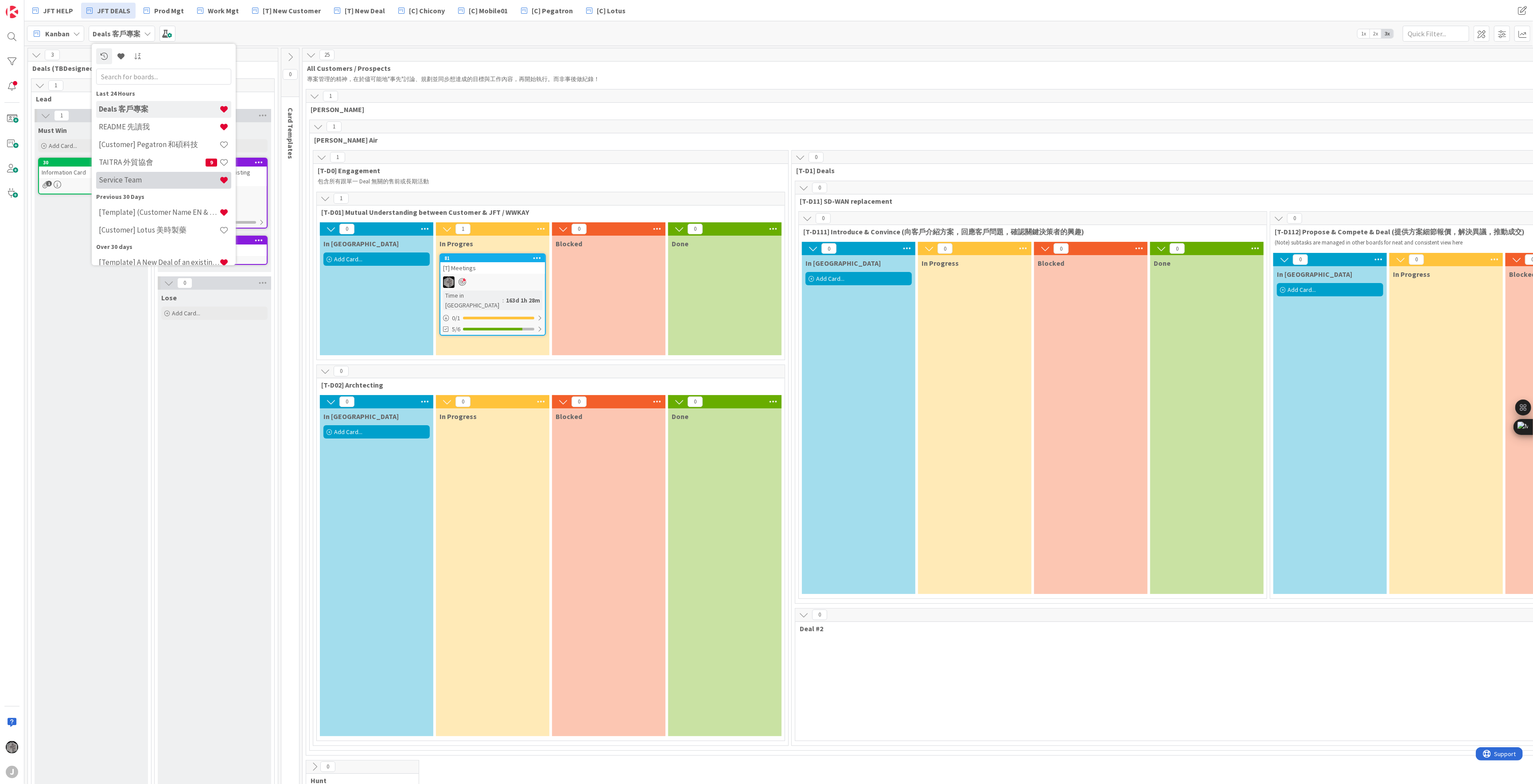
click at [166, 182] on h4 "Service Team" at bounding box center [159, 179] width 121 height 9
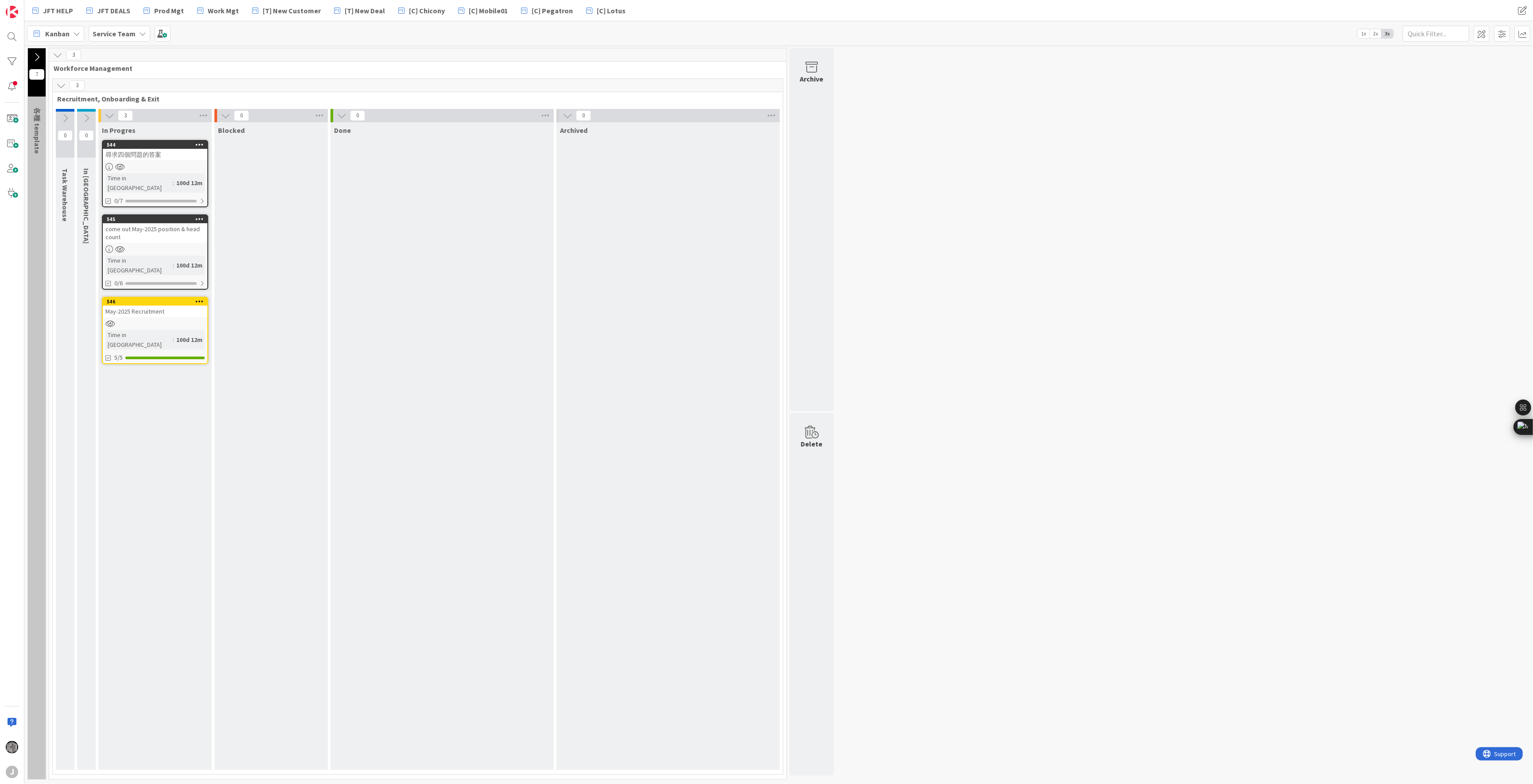
click at [155, 160] on div "尋求四個問題的答案" at bounding box center [155, 154] width 105 height 11
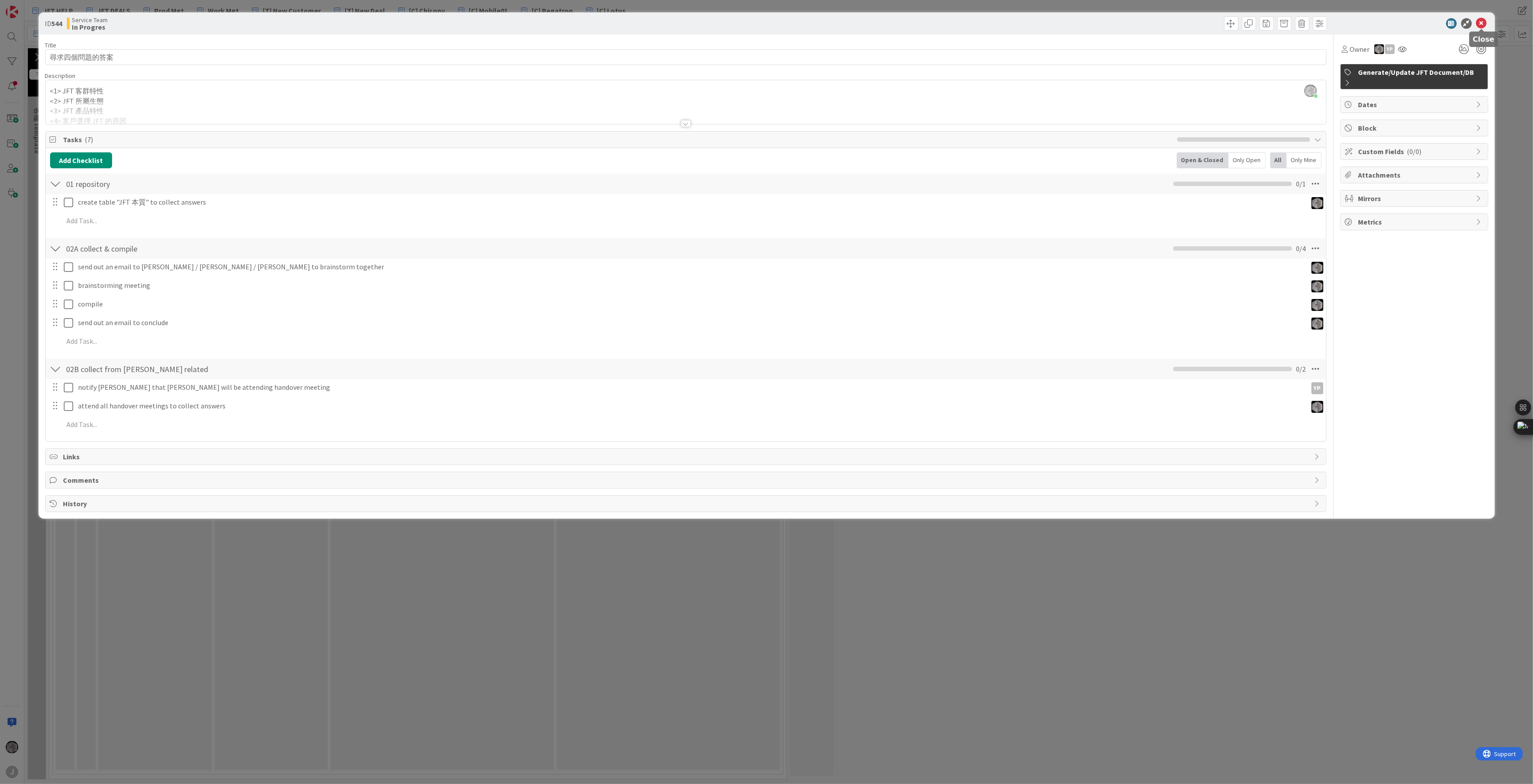
click at [1015, 22] on icon at bounding box center [1482, 23] width 11 height 11
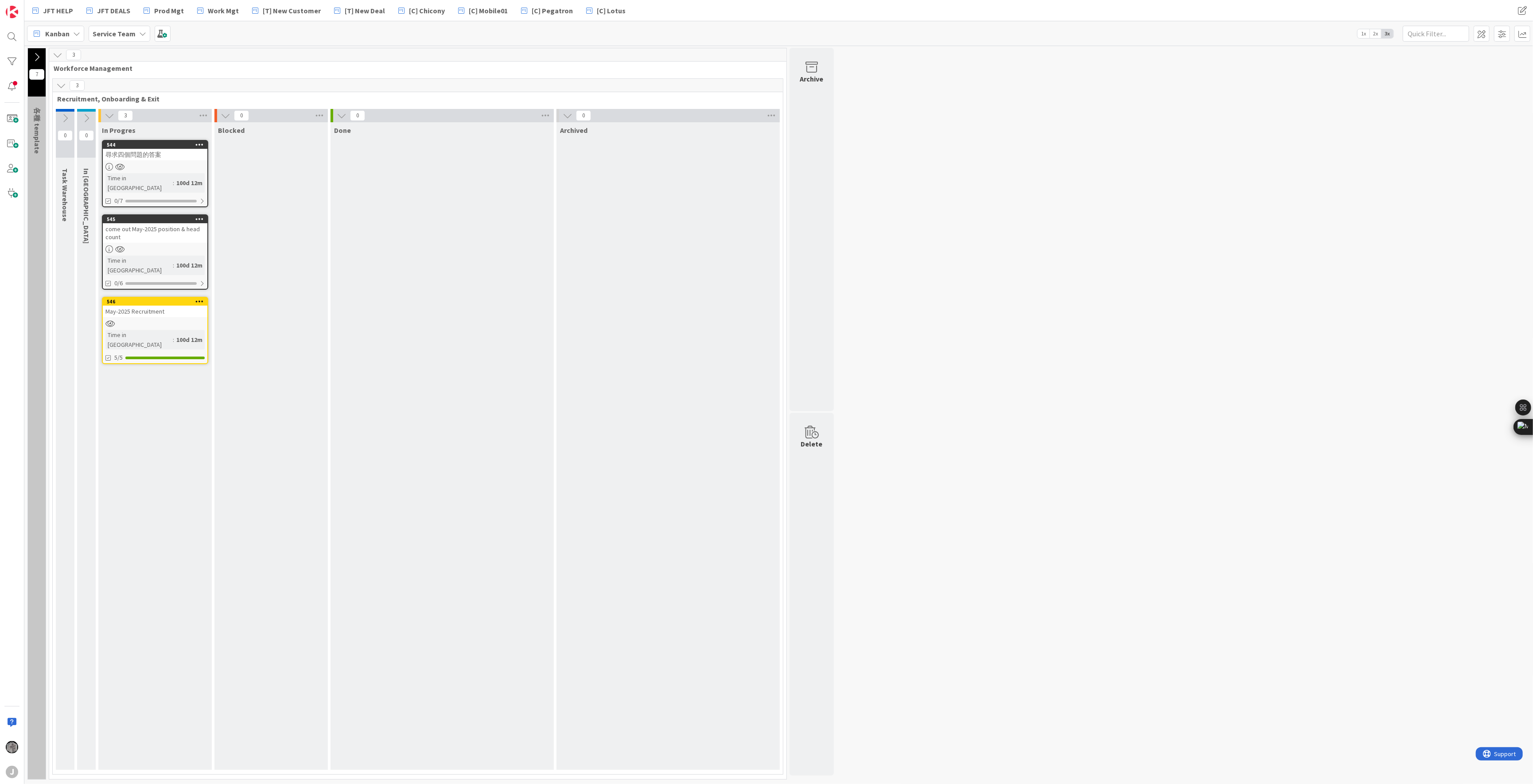
click at [85, 115] on icon at bounding box center [86, 118] width 10 height 10
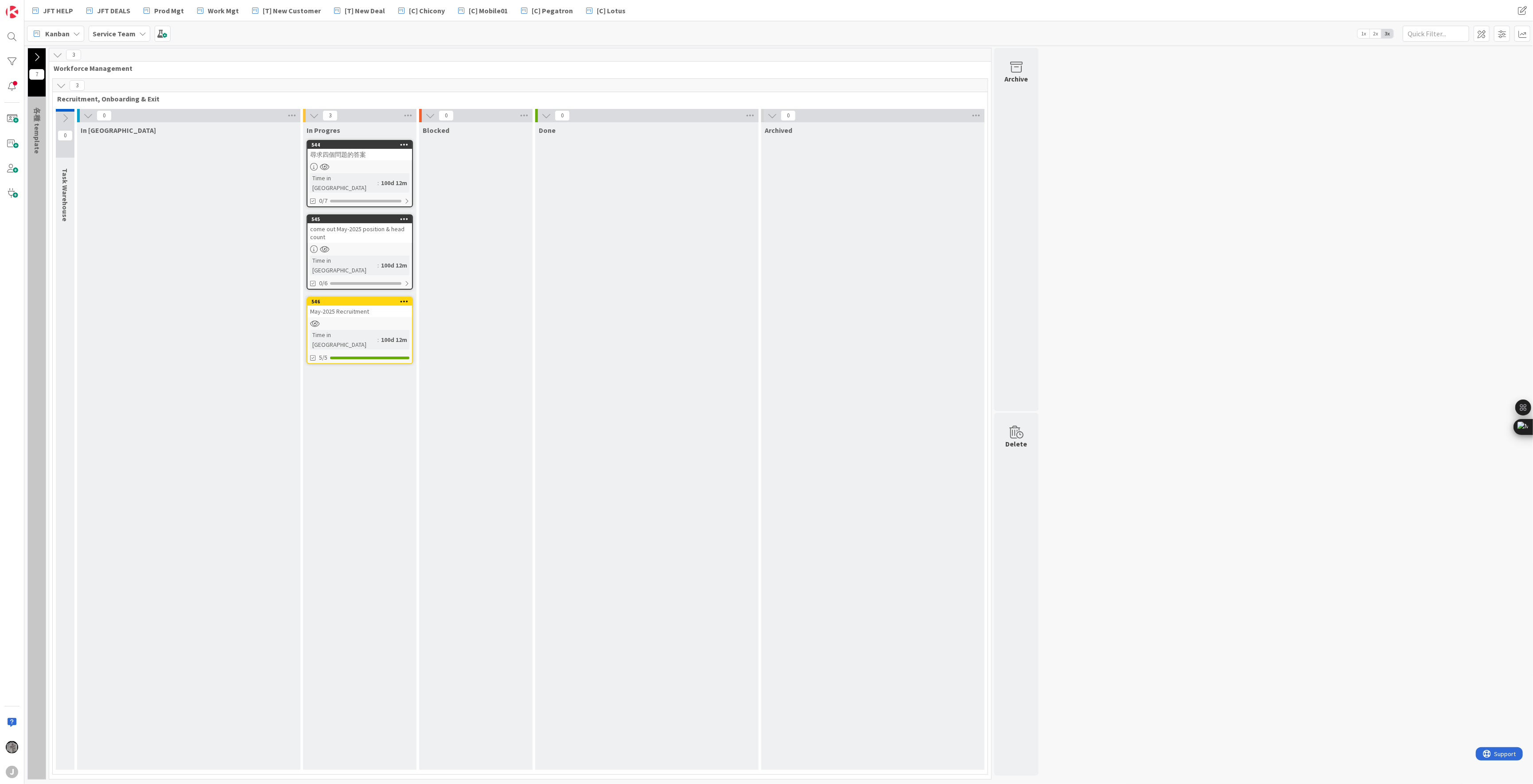
click at [85, 115] on icon at bounding box center [88, 115] width 10 height 10
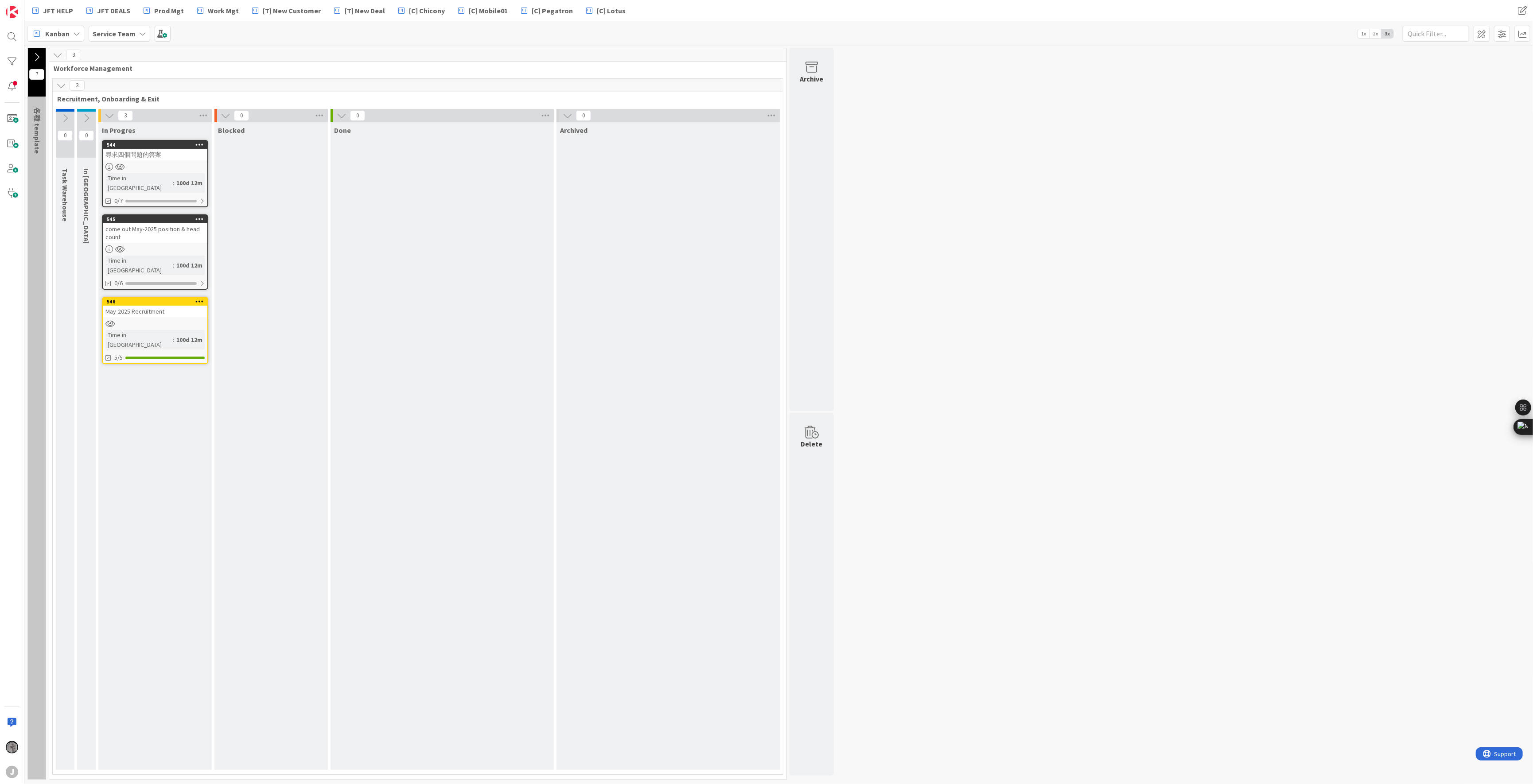
click at [1015, 209] on div "7 各種 template 3 Workforce Management 3 Recruitment, Onboarding & Exit 0 Task Wa…" at bounding box center [778, 416] width 1505 height 736
